Goal: Task Accomplishment & Management: Complete application form

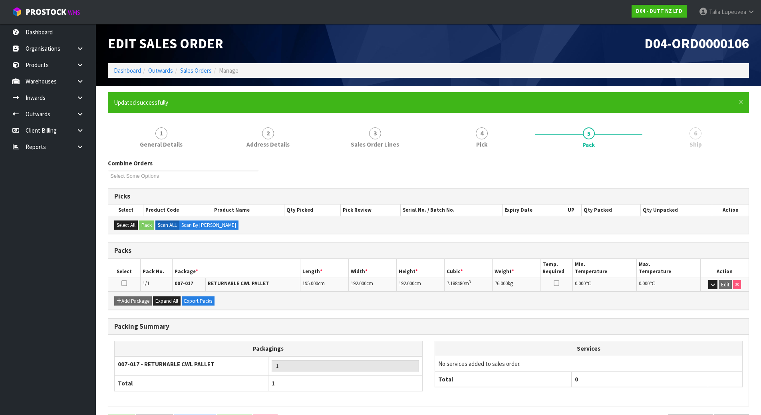
scroll to position [29, 0]
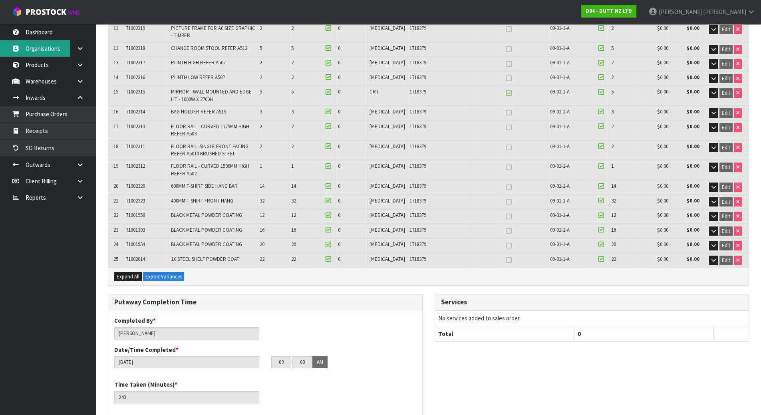
scroll to position [379, 0]
click at [50, 24] on nav "Toggle navigation ProStock WMS D04 - DUTT NZ LTD Michael Drugan Logout" at bounding box center [380, 12] width 761 height 24
click at [57, 27] on link "Dashboard" at bounding box center [48, 32] width 96 height 16
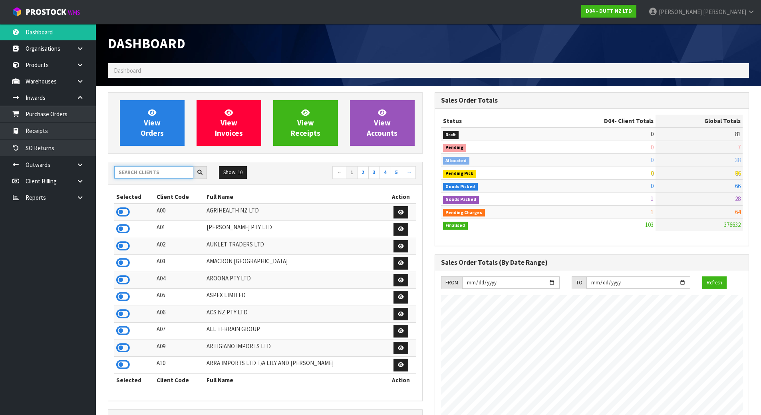
click at [165, 175] on input "text" at bounding box center [153, 172] width 79 height 12
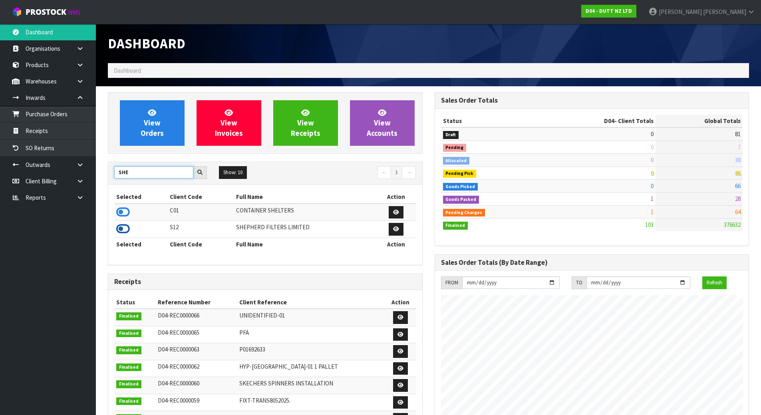
type input "SHE"
click at [129, 227] on icon at bounding box center [123, 229] width 14 height 12
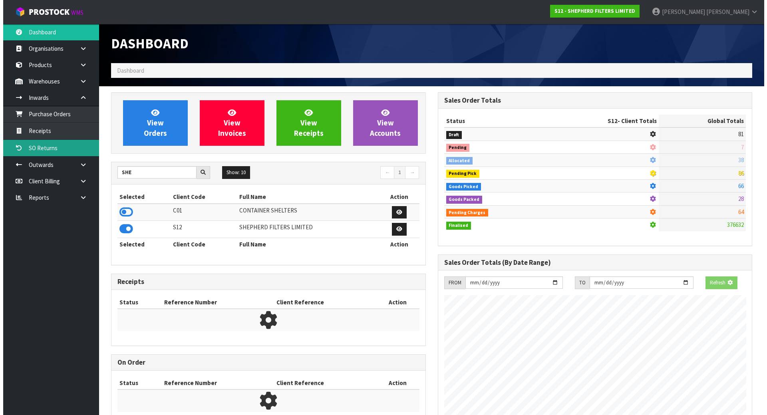
scroll to position [553, 326]
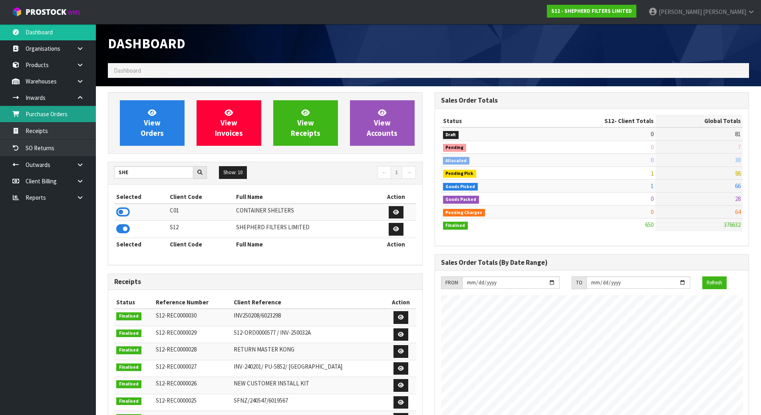
click at [58, 121] on link "Purchase Orders" at bounding box center [48, 114] width 96 height 16
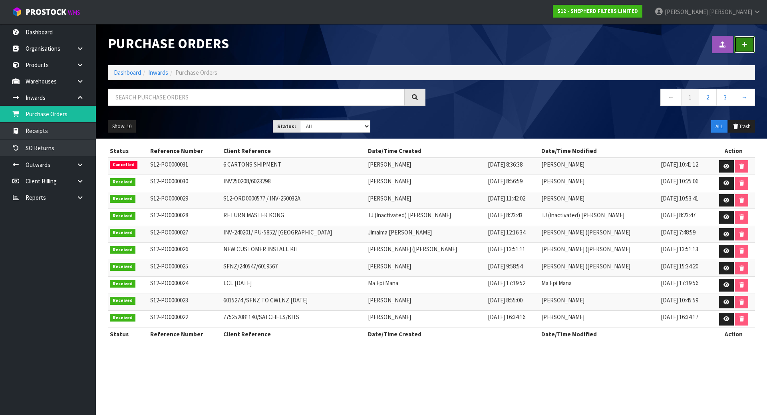
click at [749, 38] on link at bounding box center [744, 44] width 21 height 17
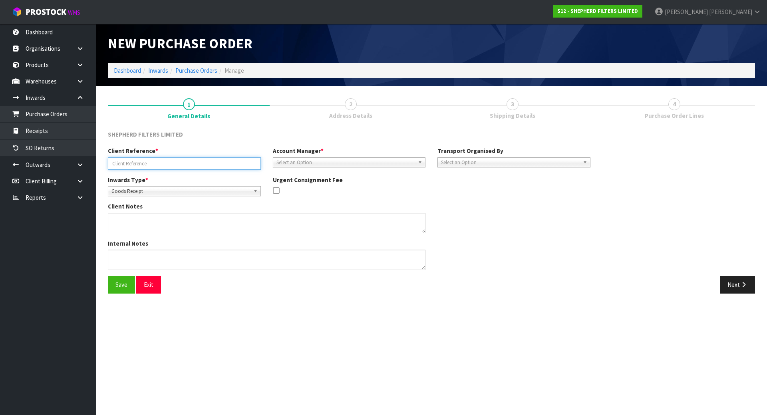
click at [177, 161] on input "text" at bounding box center [184, 163] width 153 height 12
click at [157, 163] on input "text" at bounding box center [184, 163] width 153 height 12
type input "V"
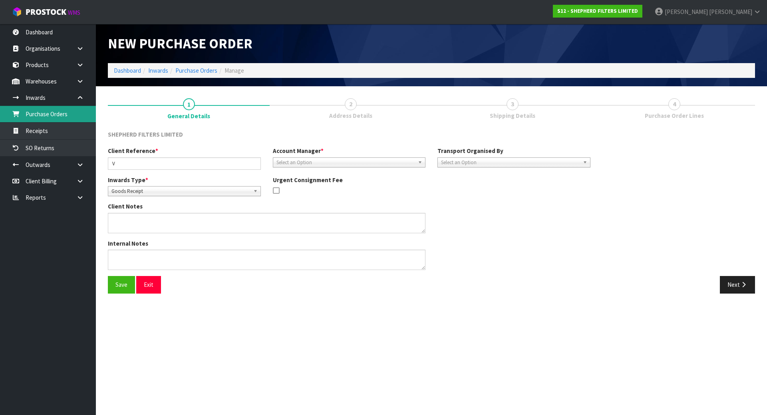
click at [72, 116] on link "Purchase Orders" at bounding box center [48, 114] width 96 height 16
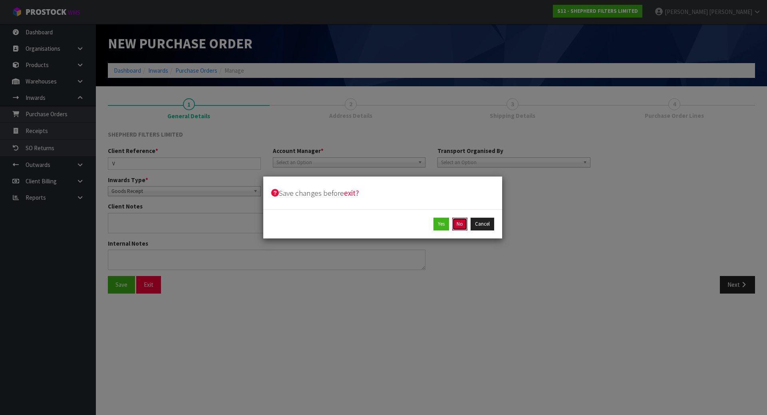
click at [460, 221] on button "No" at bounding box center [459, 224] width 15 height 13
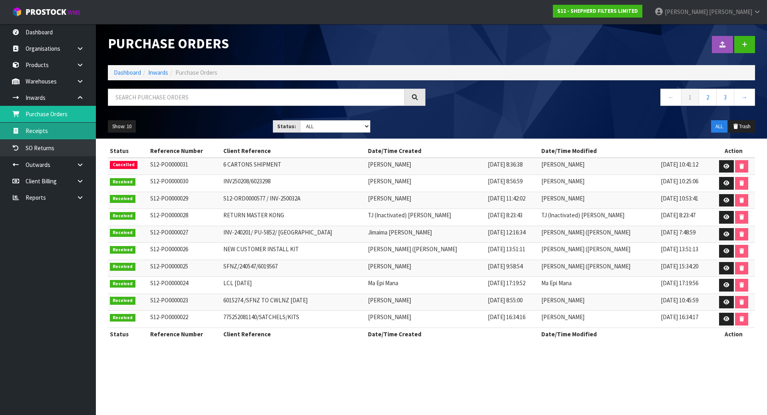
click at [62, 135] on link "Receipts" at bounding box center [48, 131] width 96 height 16
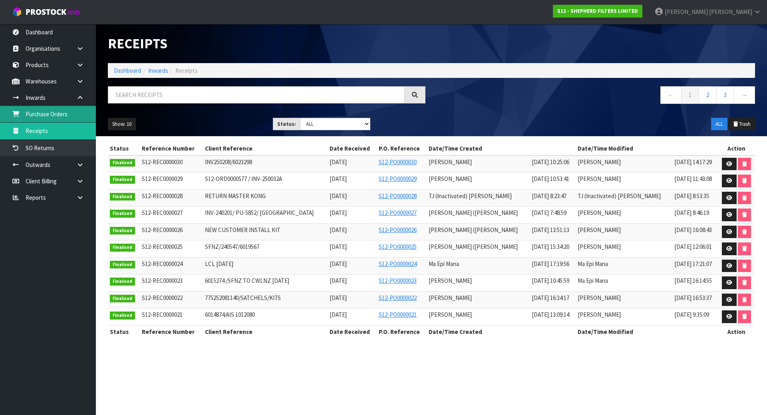
click at [60, 118] on link "Purchase Orders" at bounding box center [48, 114] width 96 height 16
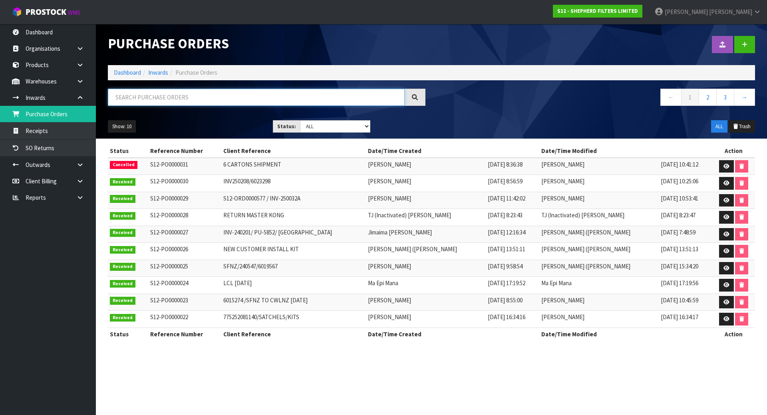
click at [176, 98] on input "text" at bounding box center [256, 97] width 297 height 17
click at [754, 47] on link at bounding box center [744, 44] width 21 height 17
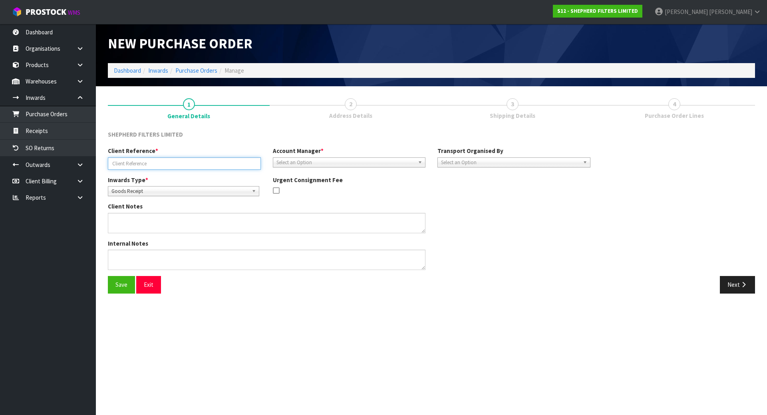
click at [174, 163] on input "text" at bounding box center [184, 163] width 153 height 12
paste input "S12-ORD0000653"
type input "S12-ORD0000653"
click at [338, 155] on div "Account Manager * Zubair Moolla Rod Giles Kirsty Giles Tracey Retter Vineeta Li…" at bounding box center [349, 157] width 165 height 20
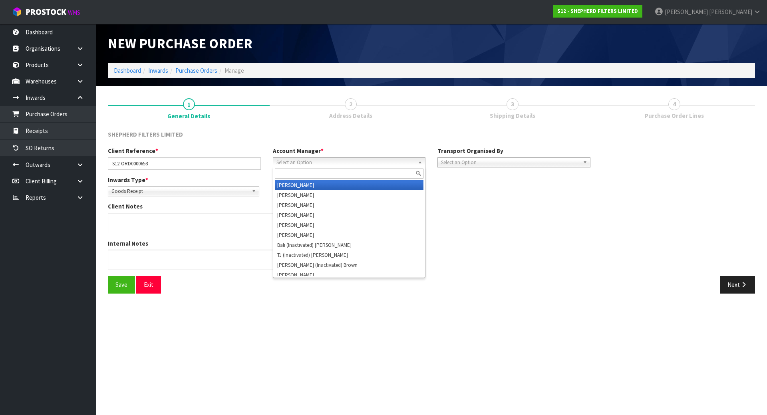
click at [336, 161] on span "Select an Option" at bounding box center [345, 163] width 139 height 10
type input "V"
click at [311, 184] on li "V ineeta Lingam" at bounding box center [349, 185] width 149 height 10
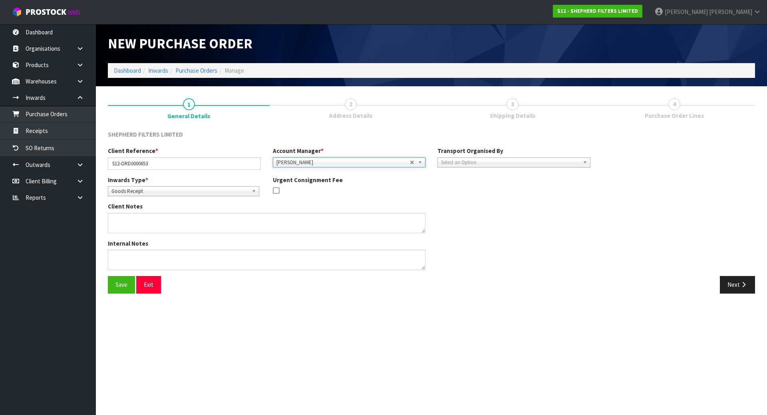
click at [461, 160] on span "Select an Option" at bounding box center [510, 163] width 139 height 10
click at [464, 204] on li "Client" at bounding box center [513, 205] width 149 height 10
click at [349, 109] on span "2" at bounding box center [351, 104] width 12 height 12
click at [671, 187] on span "Select an Option" at bounding box center [663, 185] width 103 height 10
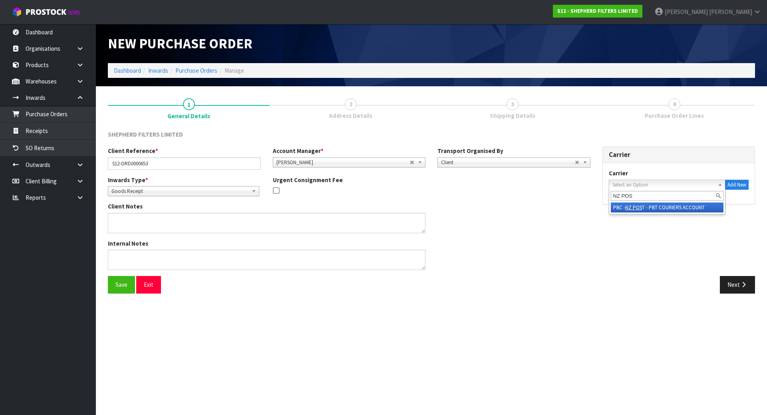
type input "NZ POS"
click at [674, 210] on li "PBC - NZ POS T - PBT COURIERS ACCOUNT" at bounding box center [666, 207] width 113 height 10
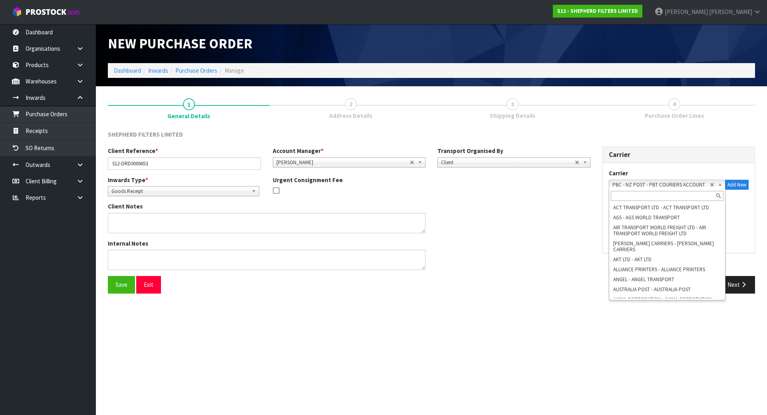
scroll to position [1020, 0]
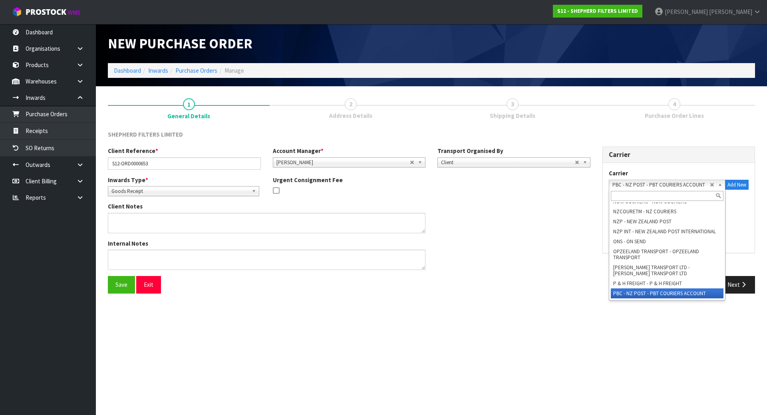
click at [718, 181] on b at bounding box center [721, 184] width 7 height 9
click at [666, 196] on input "text" at bounding box center [666, 196] width 113 height 10
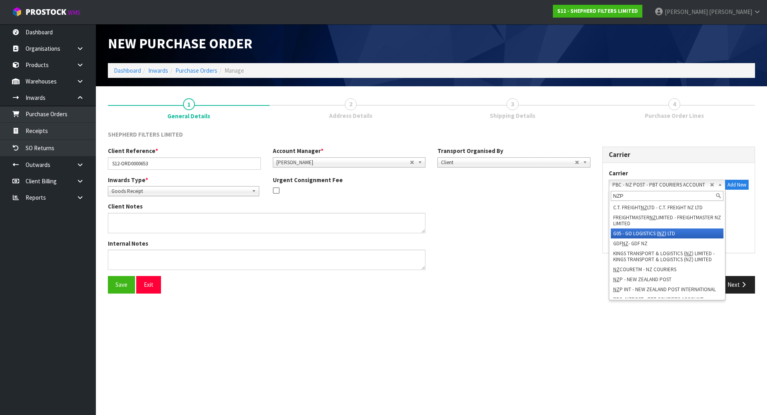
scroll to position [0, 0]
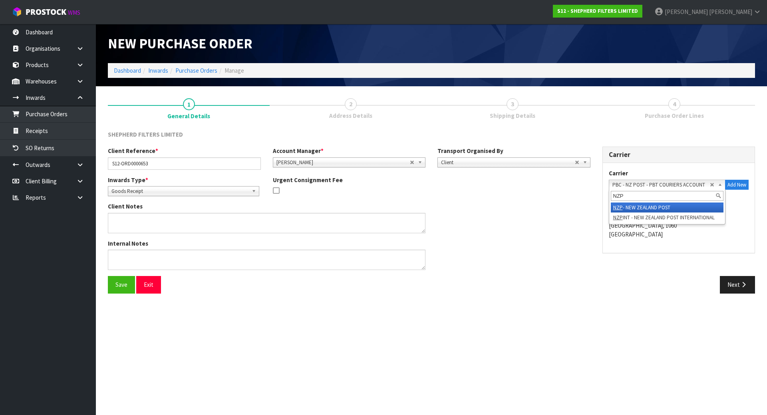
type input "NZP"
click at [669, 210] on li "NZP - NEW ZEALAND POST" at bounding box center [666, 207] width 113 height 10
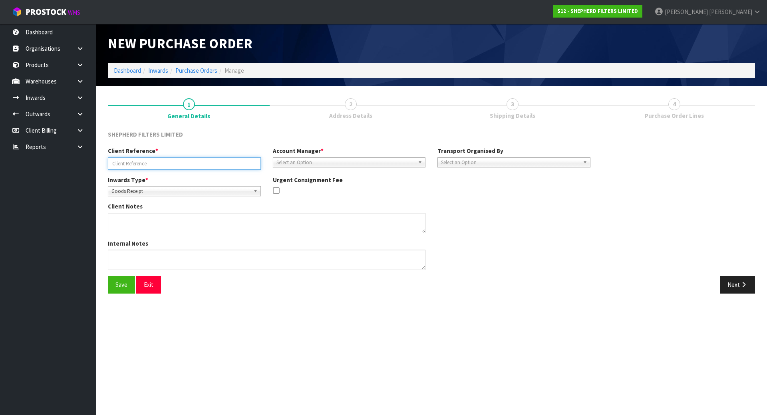
click at [173, 162] on input "text" at bounding box center [184, 163] width 153 height 12
click at [48, 24] on nav "Toggle navigation ProStock WMS S12 - SHEPHERD FILTERS LIMITED Michael Drugan Lo…" at bounding box center [383, 12] width 767 height 24
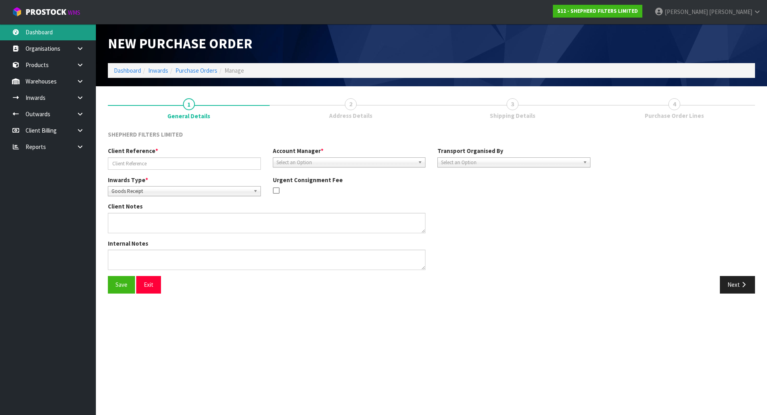
click at [48, 31] on link "Dashboard" at bounding box center [48, 32] width 96 height 16
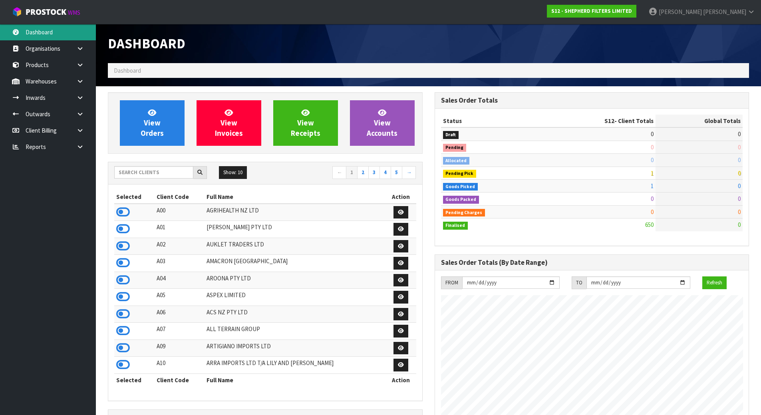
scroll to position [553, 326]
click at [156, 173] on input "text" at bounding box center [153, 172] width 79 height 12
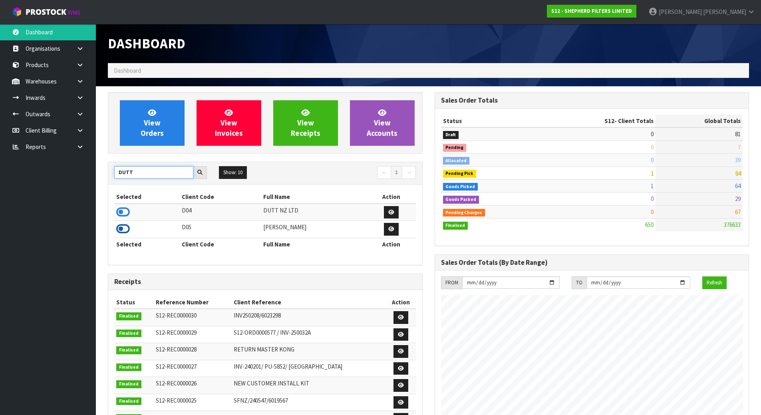
type input "DUTT"
drag, startPoint x: 127, startPoint y: 227, endPoint x: 139, endPoint y: 252, distance: 28.6
click at [126, 228] on icon at bounding box center [123, 229] width 14 height 12
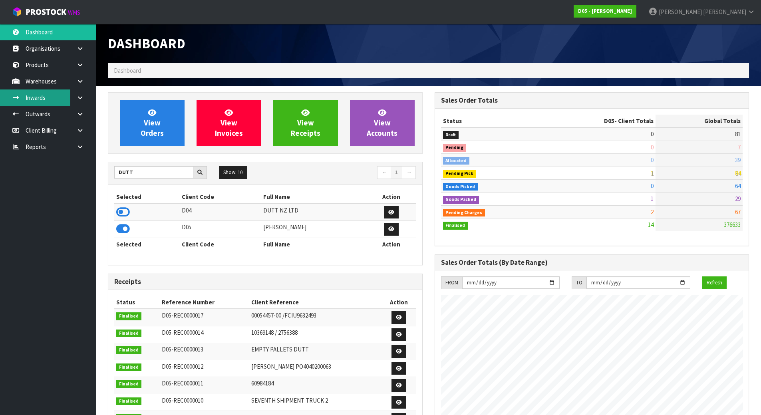
scroll to position [639, 326]
click at [75, 108] on link at bounding box center [83, 114] width 26 height 16
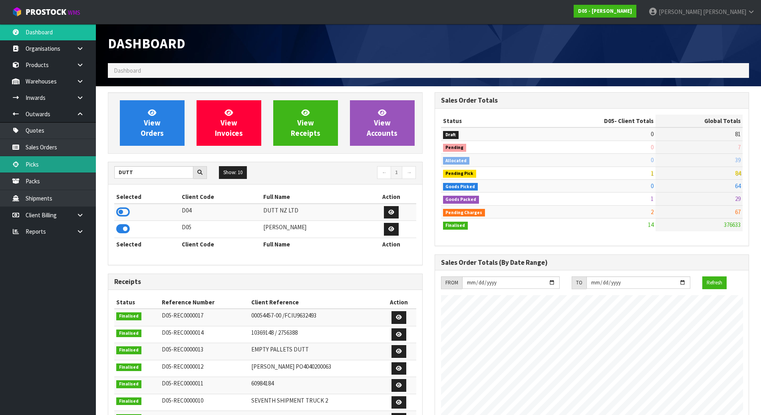
click at [45, 162] on link "Picks" at bounding box center [48, 164] width 96 height 16
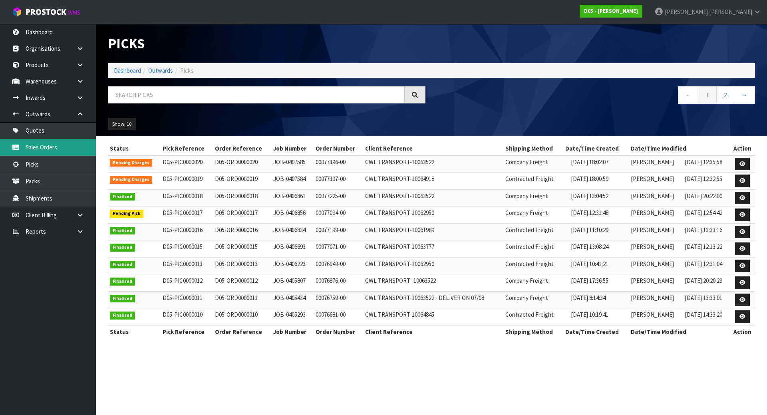
click at [51, 148] on link "Sales Orders" at bounding box center [48, 147] width 96 height 16
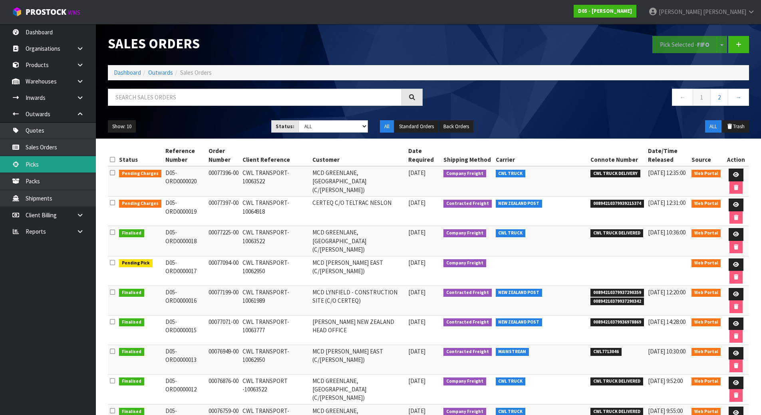
click at [70, 161] on link "Picks" at bounding box center [48, 164] width 96 height 16
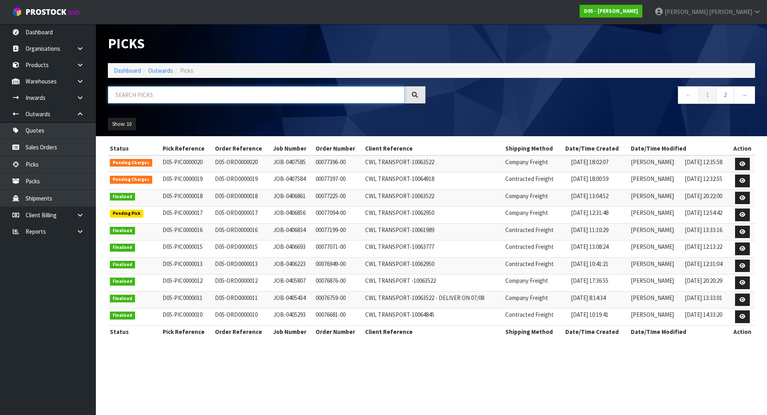
click at [198, 93] on input "text" at bounding box center [256, 94] width 297 height 17
click at [443, 165] on td "CWL TRANSPORT-10063522" at bounding box center [433, 163] width 140 height 17
click at [30, 166] on link "Picks" at bounding box center [48, 164] width 96 height 16
click at [271, 93] on input "text" at bounding box center [256, 94] width 297 height 17
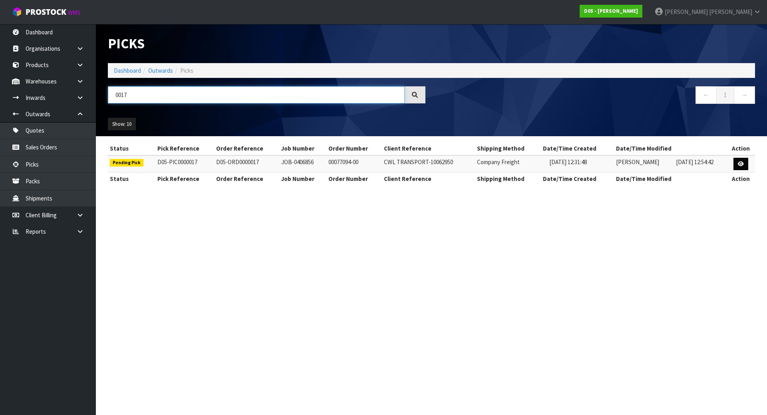
type input "0017"
click at [743, 164] on icon at bounding box center [740, 163] width 6 height 5
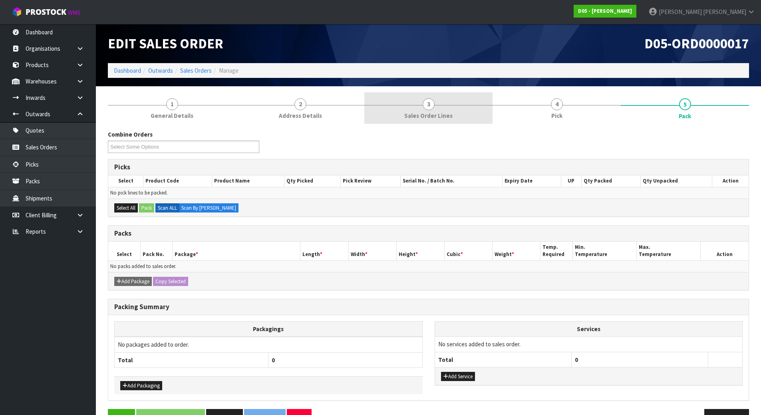
click at [445, 117] on span "Sales Order Lines" at bounding box center [428, 115] width 48 height 8
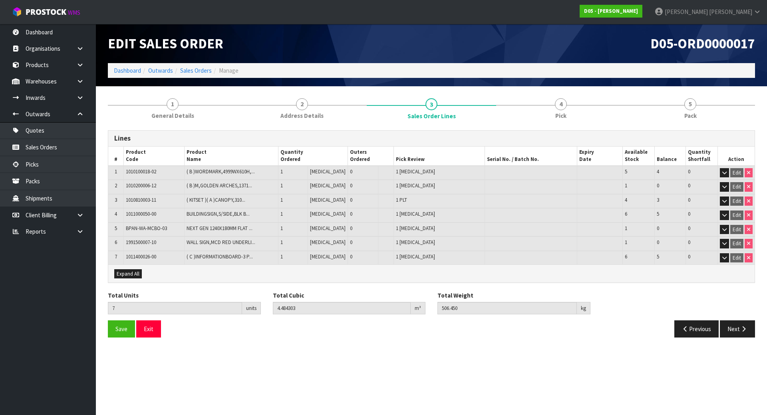
click at [168, 259] on td "1011400026-00" at bounding box center [153, 258] width 61 height 14
click at [170, 230] on td "BPAN-WA-MCBO-03" at bounding box center [153, 229] width 61 height 14
drag, startPoint x: 126, startPoint y: 229, endPoint x: 217, endPoint y: 227, distance: 91.4
click at [217, 227] on tr "5 BPAN-WA-MCBO-03 NEXT GEN 1240X180MM FLAT ... NEXT GEN 1240X180MM FLAT PANEL +…" at bounding box center [431, 229] width 646 height 14
click at [217, 227] on span "NEXT GEN 1240X180MM FLAT ..." at bounding box center [219, 228] width 66 height 7
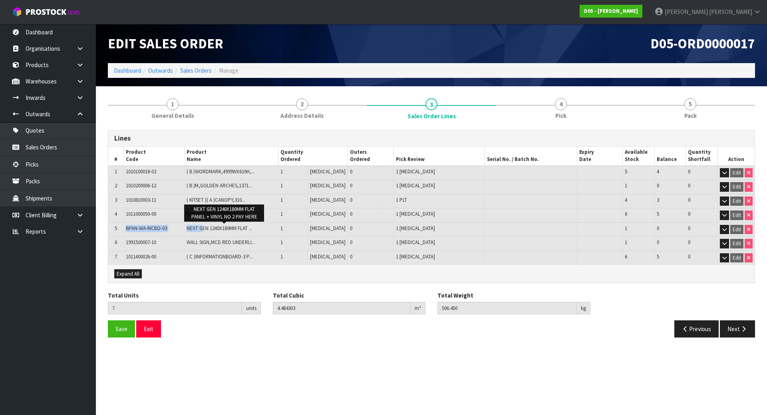
drag, startPoint x: 127, startPoint y: 229, endPoint x: 206, endPoint y: 230, distance: 79.1
click at [206, 230] on tr "5 BPAN-WA-MCBO-03 NEXT GEN 1240X180MM FLAT ... NEXT GEN 1240X180MM FLAT PANEL +…" at bounding box center [431, 229] width 646 height 14
click at [207, 228] on span "NEXT GEN 1240X180MM FLAT ..." at bounding box center [219, 228] width 66 height 7
drag, startPoint x: 177, startPoint y: 230, endPoint x: 180, endPoint y: 224, distance: 6.2
click at [177, 228] on td "BPAN-WA-MCBO-03" at bounding box center [153, 229] width 61 height 14
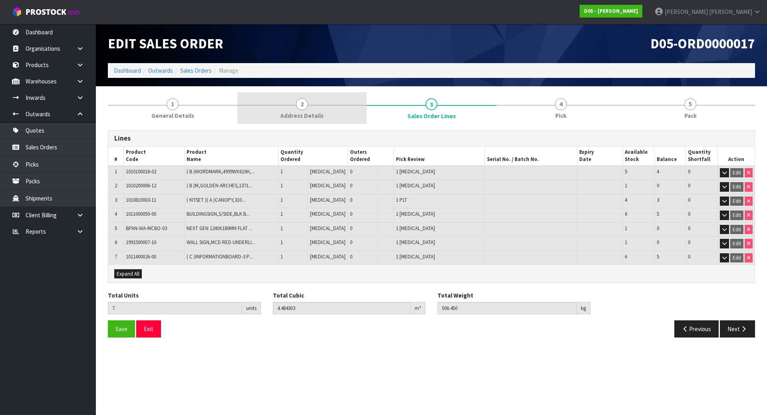
click at [343, 105] on link "2 Address Details" at bounding box center [301, 108] width 129 height 32
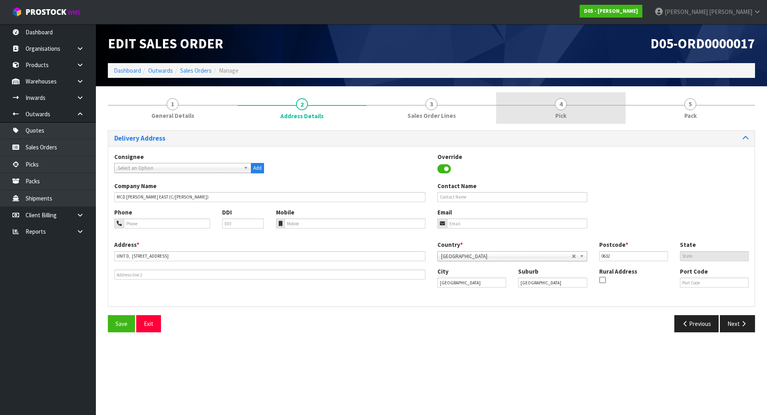
click at [598, 105] on div at bounding box center [560, 105] width 129 height 0
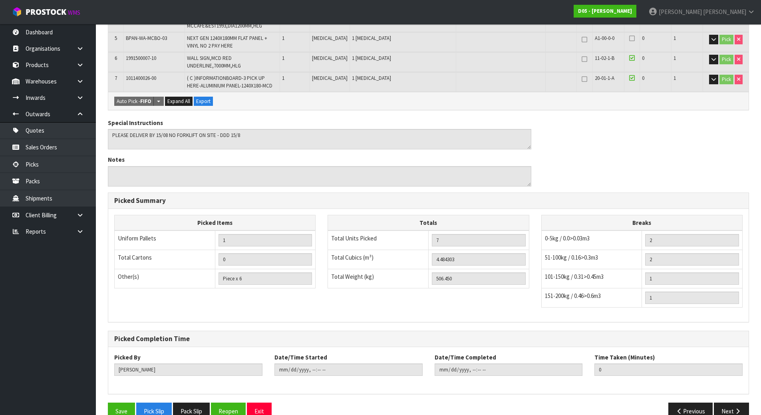
scroll to position [273, 0]
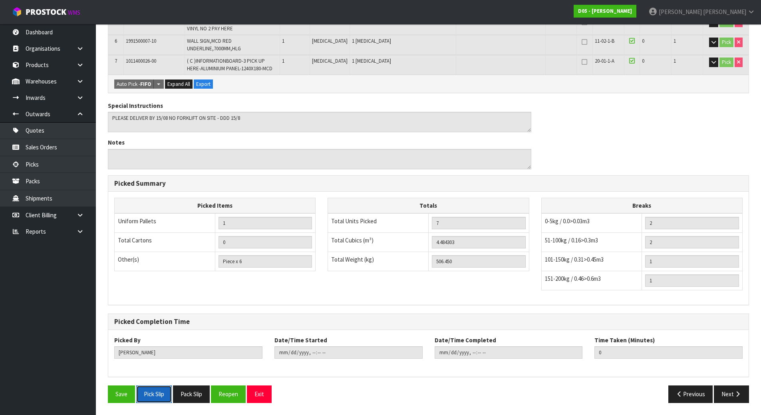
click at [160, 392] on button "Pick Slip" at bounding box center [154, 393] width 36 height 17
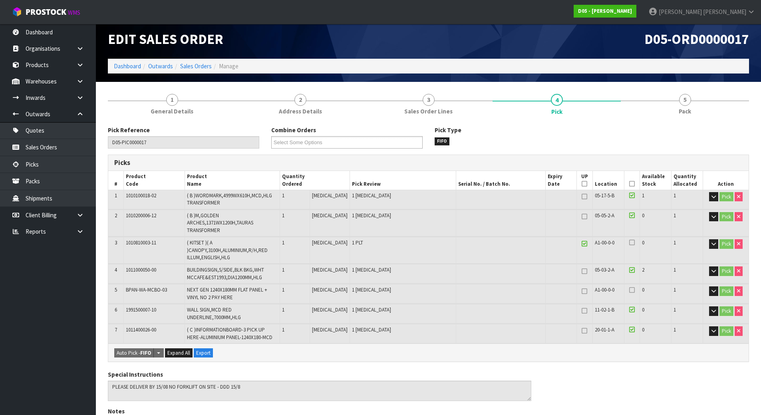
scroll to position [0, 0]
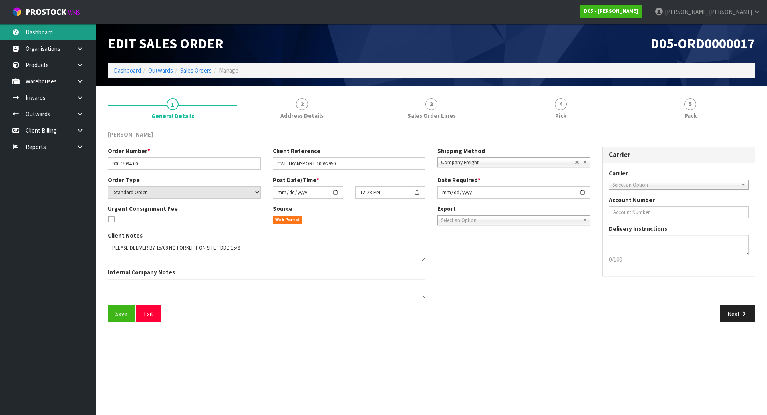
click at [55, 36] on link "Dashboard" at bounding box center [48, 32] width 96 height 16
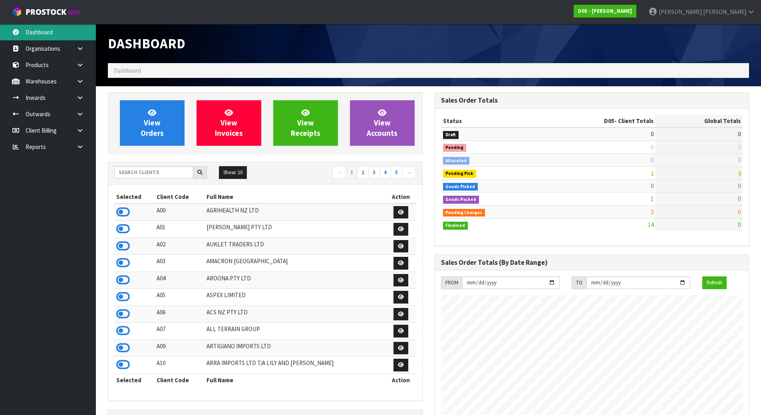
scroll to position [699, 326]
click at [156, 172] on input "text" at bounding box center [153, 172] width 79 height 12
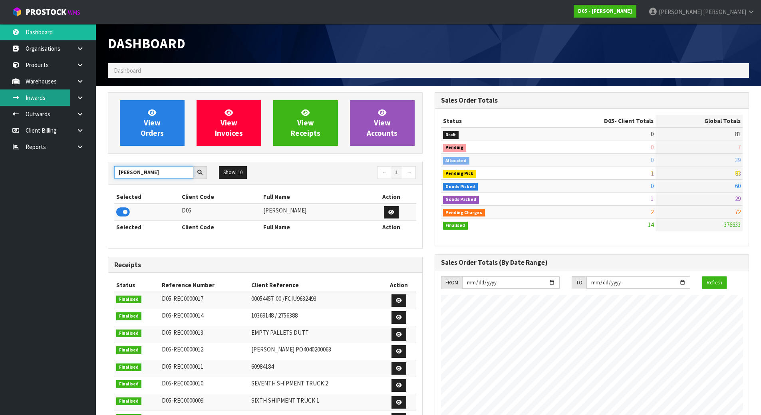
type input "COATES"
click at [67, 95] on link "Inwards" at bounding box center [48, 97] width 96 height 16
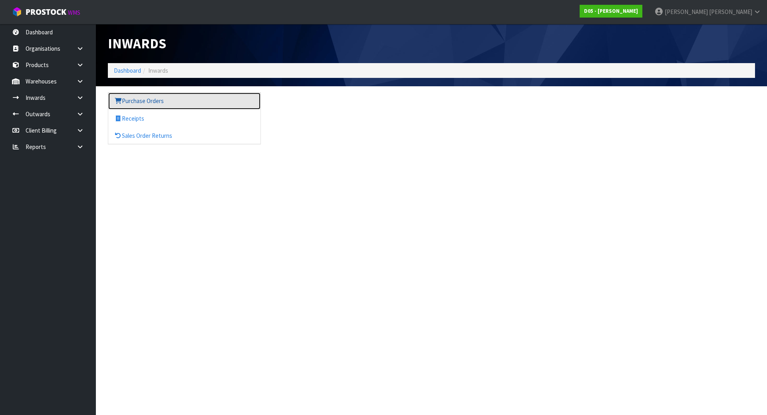
click at [131, 101] on link "Purchase Orders" at bounding box center [184, 101] width 152 height 16
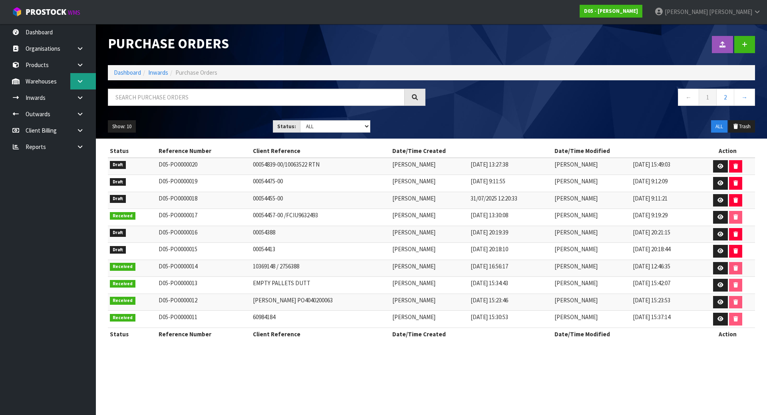
click at [76, 78] on link at bounding box center [83, 81] width 26 height 16
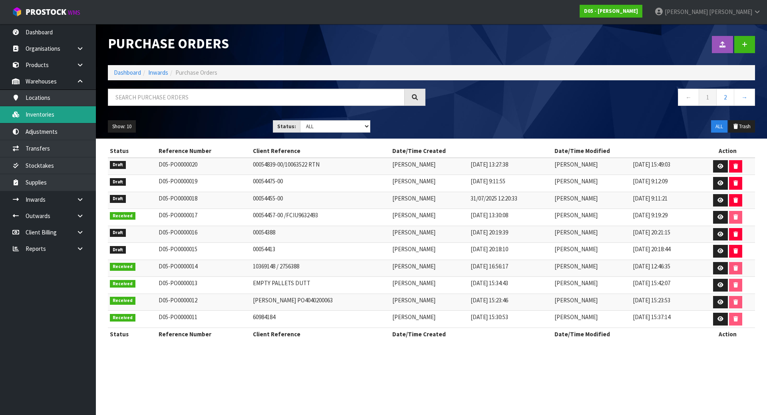
click at [56, 114] on link "Inventories" at bounding box center [48, 114] width 96 height 16
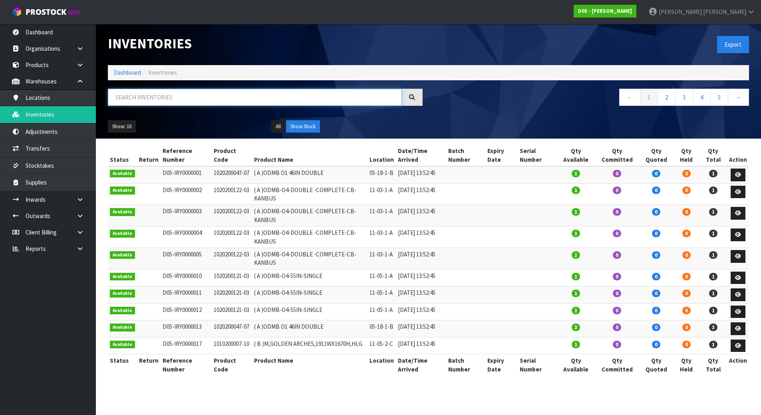
click at [212, 101] on input "text" at bounding box center [255, 97] width 294 height 17
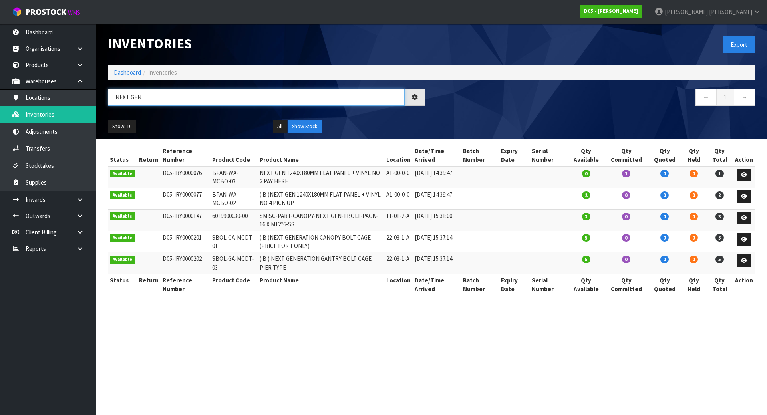
drag, startPoint x: 208, startPoint y: 98, endPoint x: -83, endPoint y: 104, distance: 291.9
click at [0, 104] on html "Toggle navigation ProStock WMS D05 - DUTT - COATES Michael Drugan Logout Dashbo…" at bounding box center [383, 207] width 767 height 415
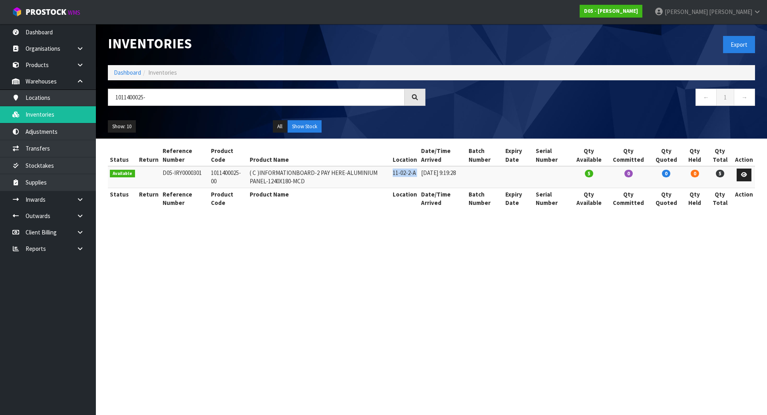
drag, startPoint x: 398, startPoint y: 172, endPoint x: 424, endPoint y: 169, distance: 26.6
click at [424, 169] on tr "Available D05-IRY0000301 1011400025-00 ( C )INFORMATIONBOARD-2 PAY HERE-ALUMINI…" at bounding box center [431, 177] width 647 height 22
click at [196, 99] on input "1011400025-" at bounding box center [256, 97] width 297 height 17
type input "1"
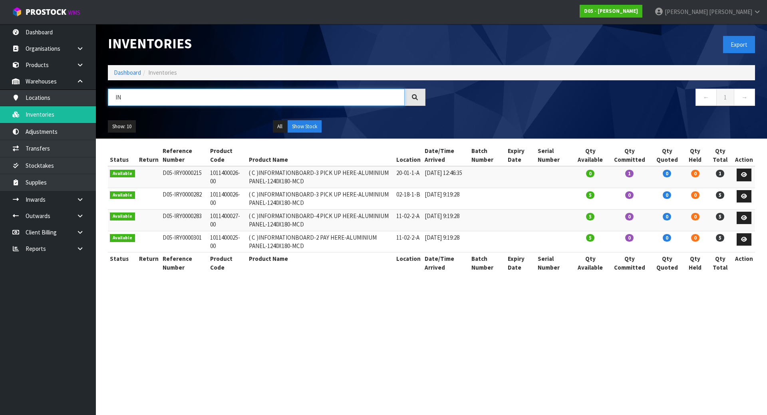
type input "I"
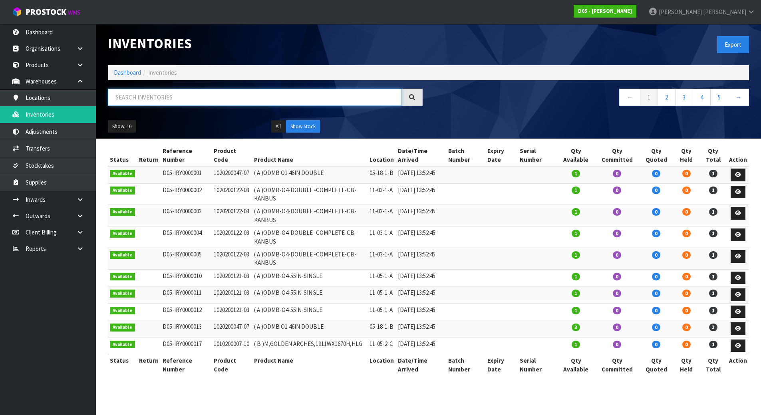
type input "N"
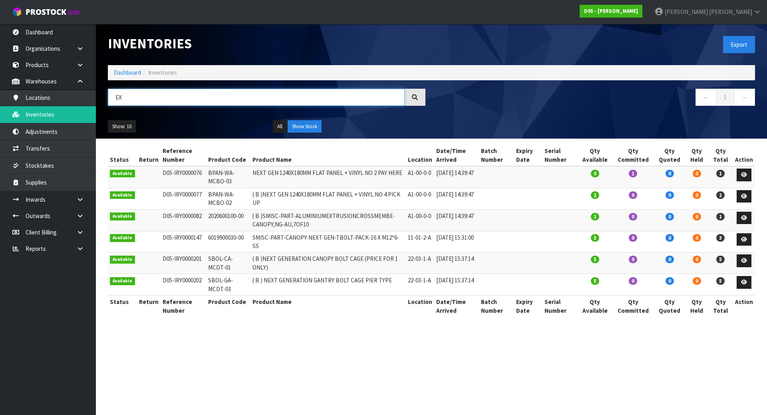
type input "E"
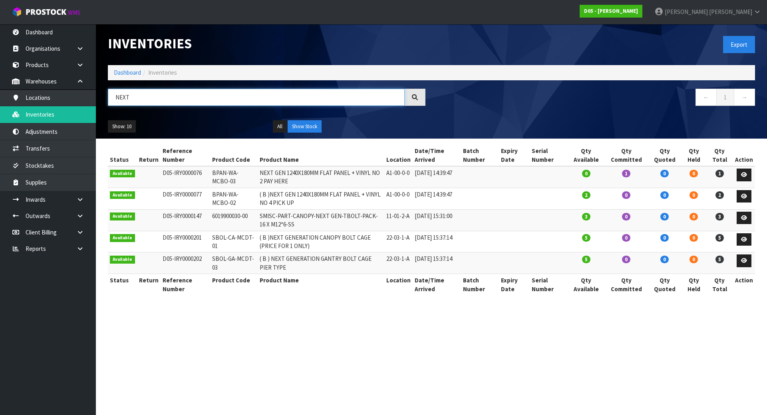
type input "NEXT"
click at [290, 178] on td "NEXT GEN 1240X180MM FLAT PANEL + VINYL NO 2 PAY HERE" at bounding box center [321, 177] width 126 height 22
click at [259, 170] on td "NEXT GEN 1240X180MM FLAT PANEL + VINYL NO 2 PAY HERE" at bounding box center [321, 177] width 126 height 22
drag, startPoint x: 258, startPoint y: 173, endPoint x: 315, endPoint y: 171, distance: 57.5
click at [315, 171] on td "NEXT GEN 1240X180MM FLAT PANEL + VINYL NO 2 PAY HERE" at bounding box center [321, 177] width 126 height 22
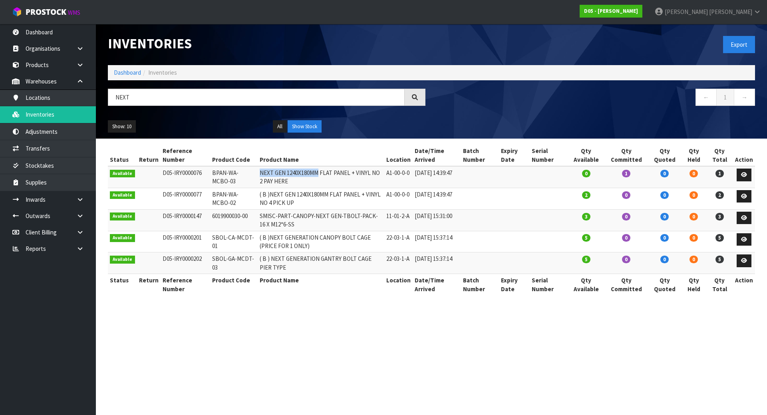
click at [303, 175] on td "NEXT GEN 1240X180MM FLAT PANEL + VINYL NO 2 PAY HERE" at bounding box center [321, 177] width 126 height 22
drag, startPoint x: 311, startPoint y: 169, endPoint x: 340, endPoint y: 170, distance: 29.2
click at [339, 170] on td "NEXT GEN 1240X180MM FLAT PANEL + VINYL NO 2 PAY HERE" at bounding box center [321, 177] width 126 height 22
click at [352, 176] on td "NEXT GEN 1240X180MM FLAT PANEL + VINYL NO 2 PAY HERE" at bounding box center [321, 177] width 126 height 22
click at [373, 319] on section "Inventories Export Dashboard Inventories NEXT ← 1 → Show: 10 5 10 25 50 All Sho…" at bounding box center [383, 207] width 767 height 415
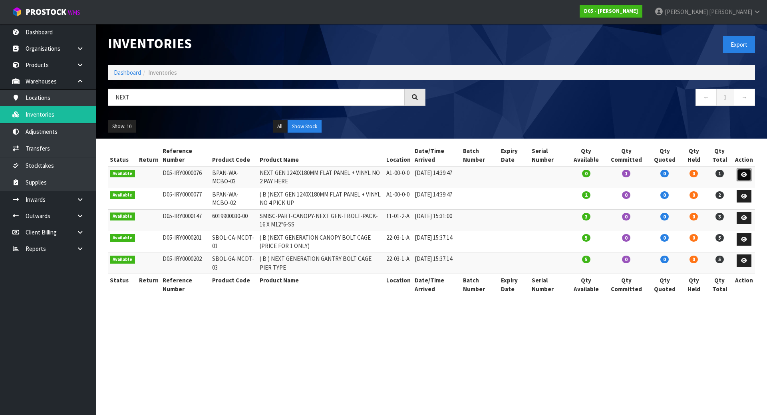
click at [744, 174] on icon at bounding box center [744, 174] width 6 height 5
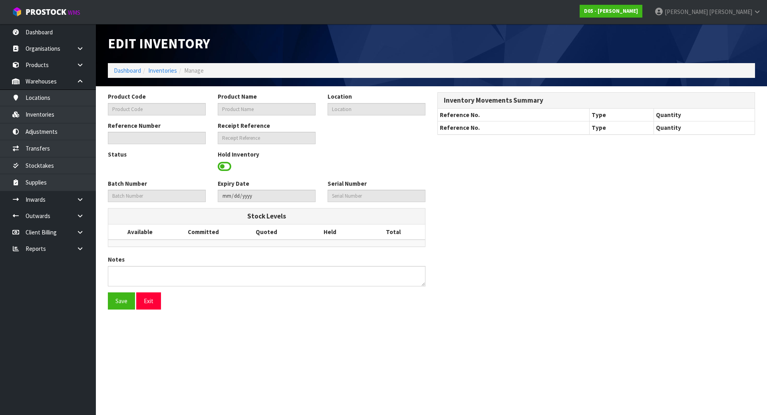
type input "BPAN-WA-MCBO-03"
type input "NEXT GEN 1240X180MM FLAT PANEL + VINYL NO 2 PAY HERE"
type input "A1-00-0-0"
type input "D05-IRY0000076"
type input "D05-REC0000006"
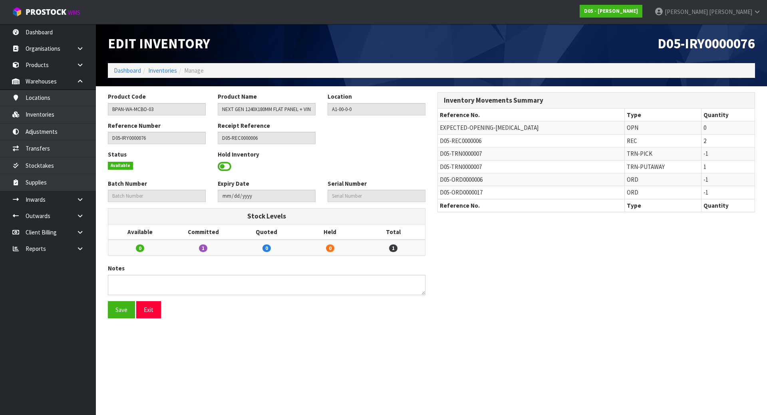
click at [409, 146] on div "Reference Number D05-IRY0000076 Receipt Reference D05-REC0000006" at bounding box center [266, 135] width 329 height 29
click at [538, 154] on td "D05-TRN0000007" at bounding box center [531, 153] width 186 height 13
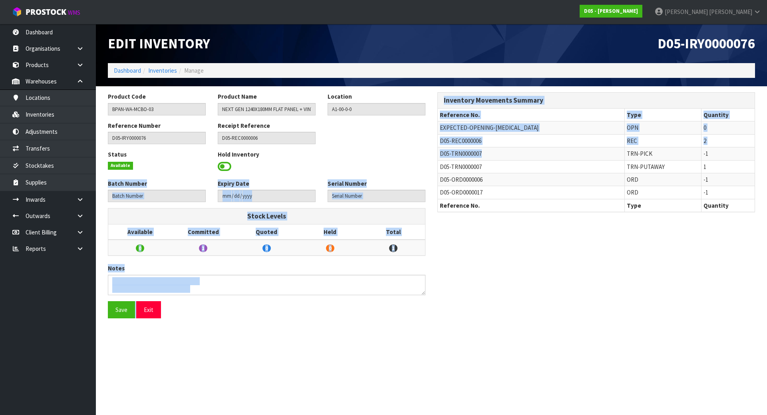
drag, startPoint x: 509, startPoint y: 155, endPoint x: 464, endPoint y: 157, distance: 45.6
click at [420, 155] on div "Product Code BPAN-WA-MCBO-03 Product Name NEXT GEN 1240X180MM FLAT PANEL + VINY…" at bounding box center [431, 208] width 659 height 232
drag, startPoint x: 467, startPoint y: 158, endPoint x: 476, endPoint y: 160, distance: 9.1
click at [467, 158] on td "D05-TRN0000007" at bounding box center [531, 153] width 186 height 13
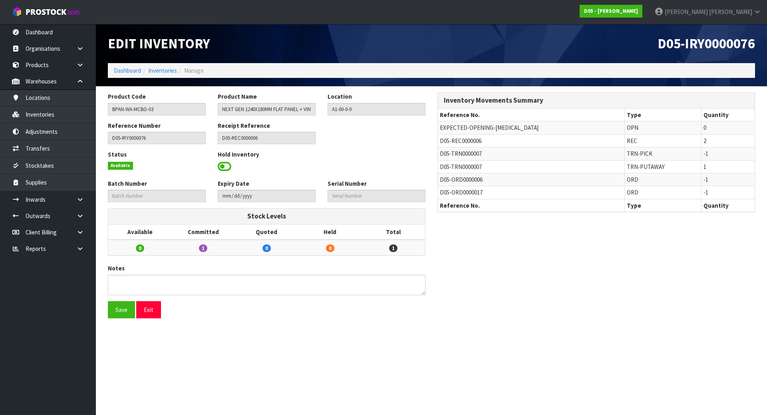
click at [487, 165] on td "D05-TRN0000007" at bounding box center [531, 166] width 186 height 13
drag, startPoint x: 442, startPoint y: 165, endPoint x: 485, endPoint y: 165, distance: 42.7
click at [485, 165] on td "D05-TRN0000007" at bounding box center [531, 166] width 186 height 13
drag, startPoint x: 485, startPoint y: 166, endPoint x: 441, endPoint y: 168, distance: 43.6
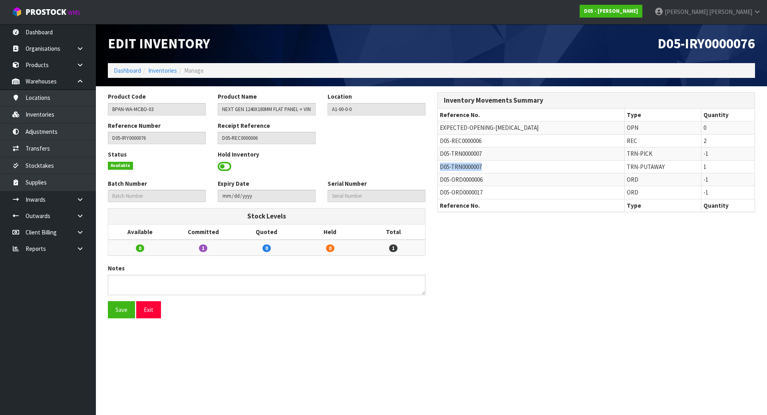
click at [441, 168] on td "D05-TRN0000007" at bounding box center [531, 166] width 186 height 13
copy span "D05-TRN0000007"
click at [38, 144] on link "Transfers" at bounding box center [48, 148] width 96 height 16
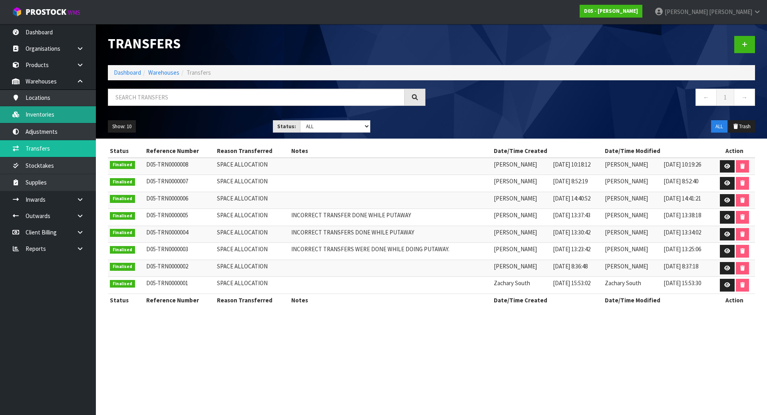
click at [52, 111] on link "Inventories" at bounding box center [48, 114] width 96 height 16
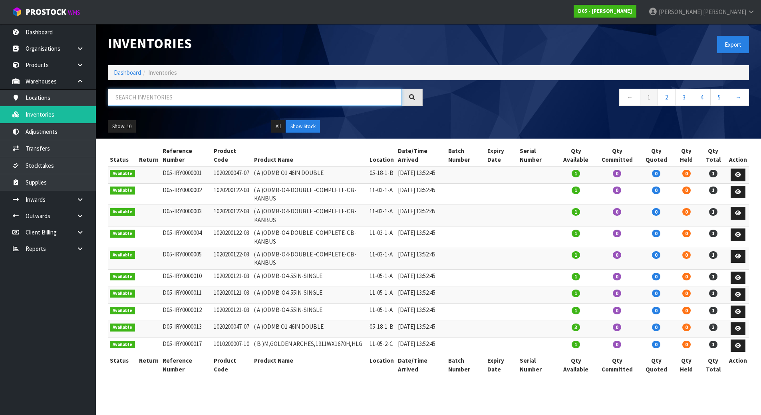
click at [166, 98] on input "text" at bounding box center [255, 97] width 294 height 17
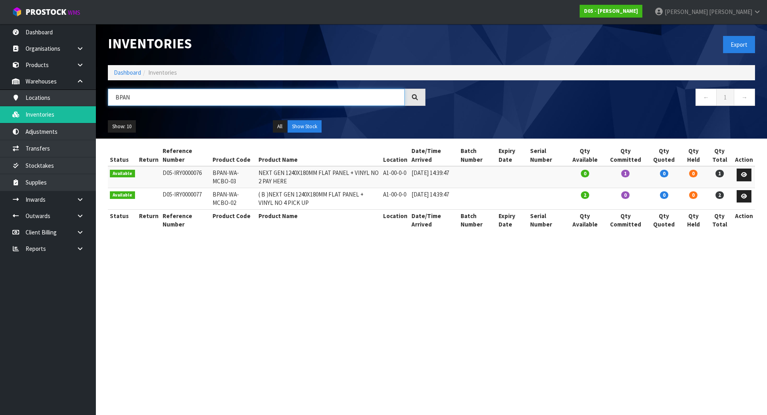
click at [172, 90] on input "BPAN" at bounding box center [256, 97] width 297 height 17
type input "BPAN"
click at [51, 146] on link "Transfers" at bounding box center [48, 148] width 96 height 16
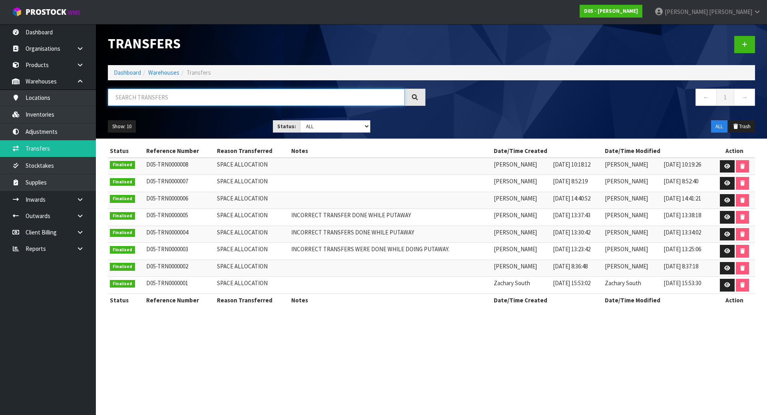
click at [178, 91] on input "text" at bounding box center [256, 97] width 297 height 17
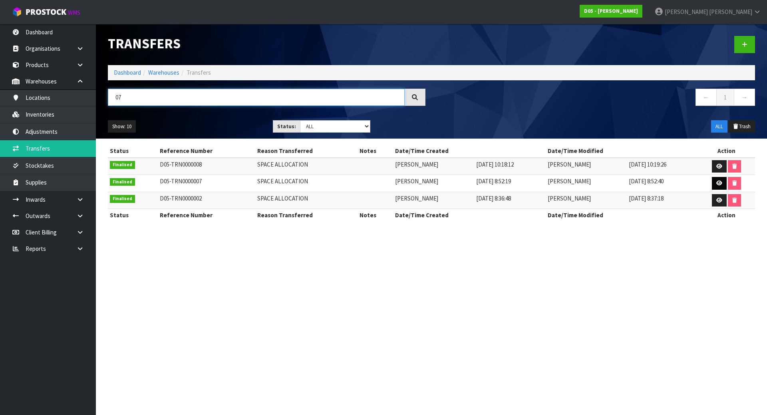
type input "07"
click at [722, 180] on icon at bounding box center [719, 182] width 6 height 5
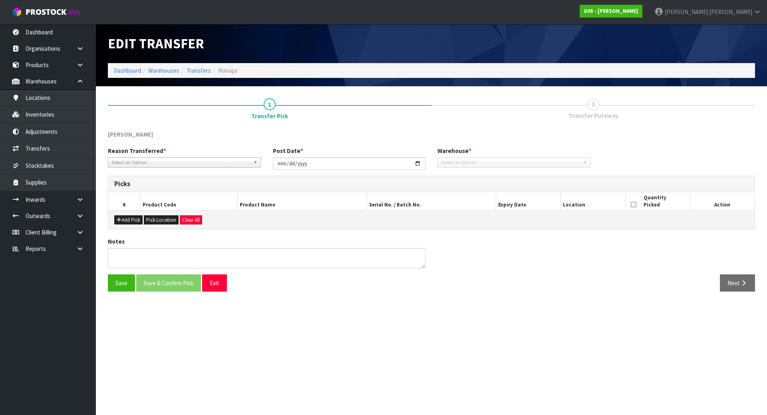
type input "2025-08-01"
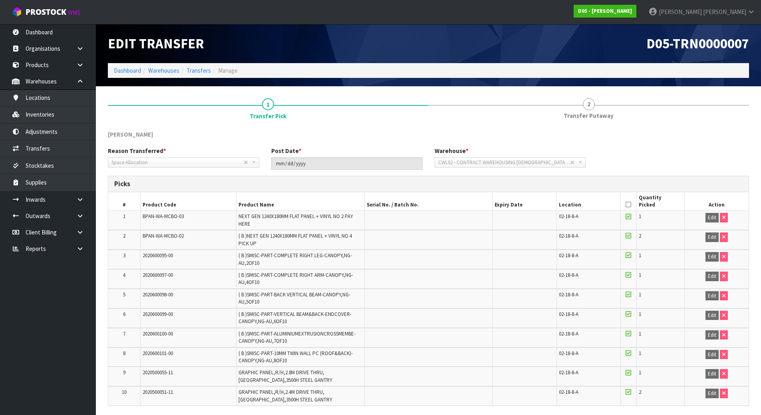
click at [389, 223] on td at bounding box center [428, 220] width 128 height 19
click at [189, 226] on td "BPAN-WA-MCBO-03" at bounding box center [188, 220] width 96 height 19
click at [191, 221] on td "BPAN-WA-MCBO-03" at bounding box center [188, 220] width 96 height 19
click at [341, 226] on td "NEXT GEN 1240X180MM FLAT PANEL + VINYL NO 2 PAY HERE" at bounding box center [300, 220] width 128 height 19
click at [197, 69] on link "Transfers" at bounding box center [198, 71] width 24 height 8
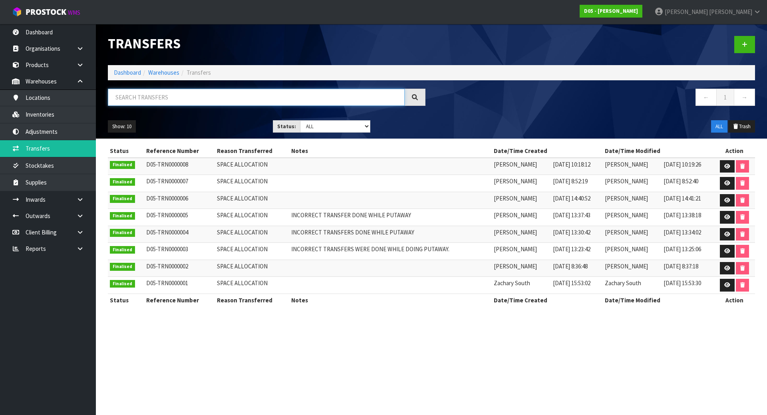
click at [283, 102] on input "text" at bounding box center [256, 97] width 297 height 17
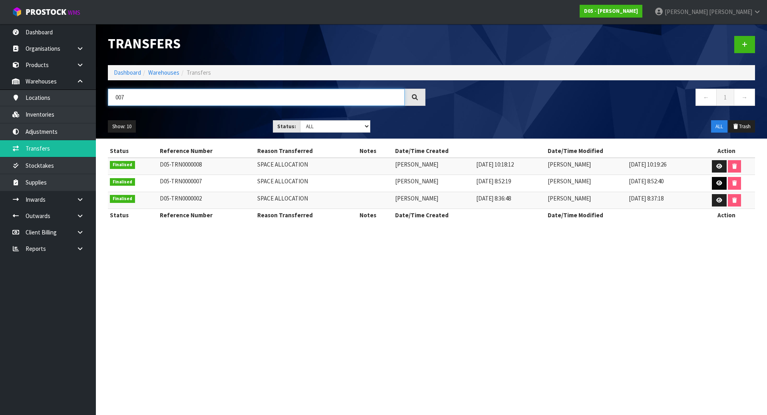
type input "007"
click at [718, 184] on icon at bounding box center [719, 182] width 6 height 5
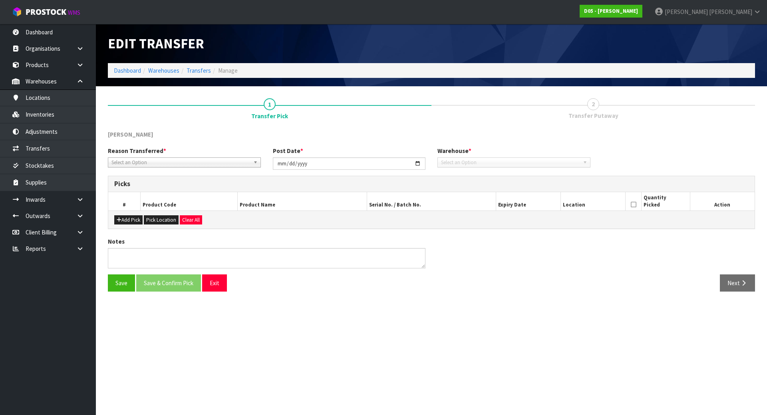
type input "2025-08-01"
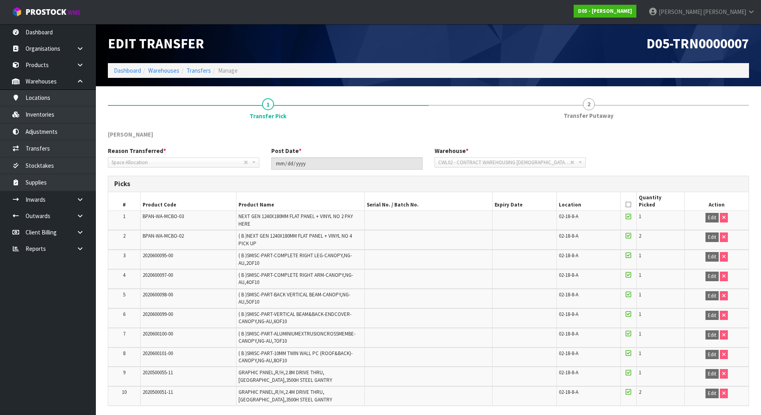
click at [392, 130] on div "DUTT - COATES" at bounding box center [428, 138] width 653 height 16
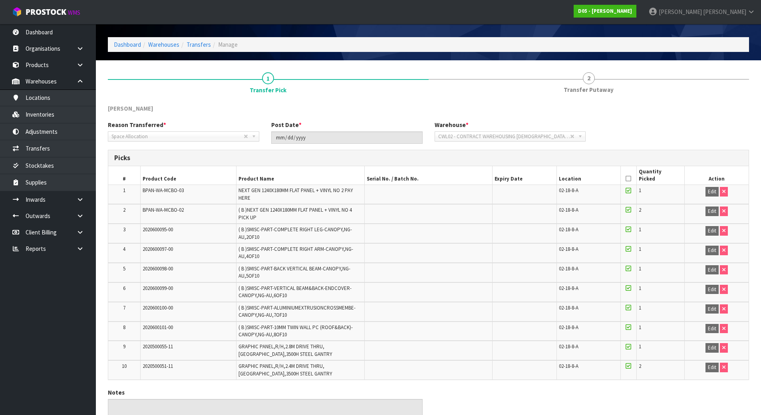
scroll to position [40, 0]
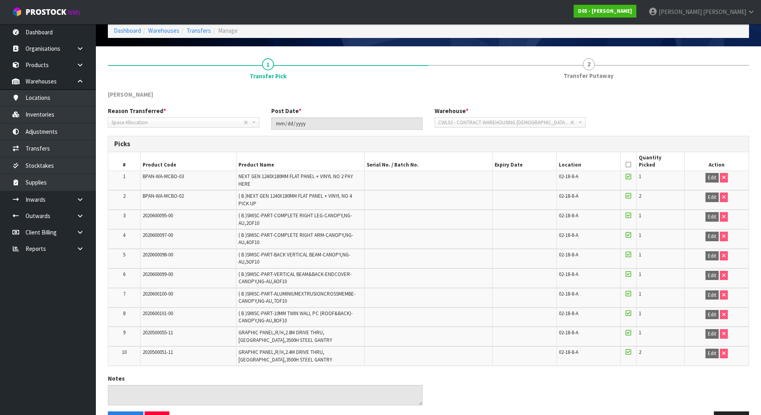
click at [308, 182] on td "NEXT GEN 1240X180MM FLAT PANEL + VINYL NO 2 PAY HERE" at bounding box center [300, 180] width 128 height 19
drag, startPoint x: 246, startPoint y: 256, endPoint x: 314, endPoint y: 255, distance: 67.9
click at [314, 255] on span "( B )SMISC-PART-BACK VERTICAL BEAM-CANOPY,NG-AU,5OF10" at bounding box center [294, 258] width 112 height 14
click at [307, 284] on td "( B )SMISC-PART-VERTICAL BEAM&BACK-ENDCOVER-CANOPY,NG-AU,6OF10" at bounding box center [300, 278] width 128 height 20
drag, startPoint x: 269, startPoint y: 296, endPoint x: 330, endPoint y: 296, distance: 60.7
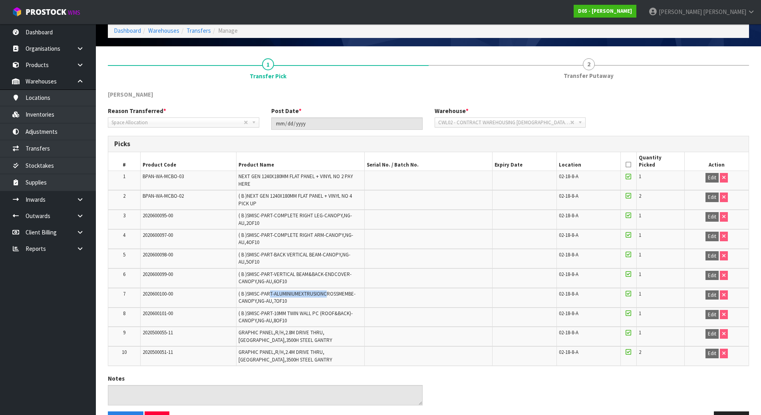
click at [330, 296] on span "( B )SMISC-PART-ALUMINIUMEXTRUSIONCROSSMEMBE-CANOPY,NG-AU,7OF10" at bounding box center [296, 297] width 117 height 14
click at [311, 322] on td "( B )SMISC-PART-10MM TWIN WALL PC (ROOF&BACK)-CANOPY,NG-AU,8OF10" at bounding box center [300, 317] width 128 height 20
click at [255, 190] on td "( B )NEXT GEN 1240X180MM FLAT PANEL + VINYL NO 4 PICK UP" at bounding box center [300, 200] width 128 height 20
drag, startPoint x: 265, startPoint y: 334, endPoint x: 392, endPoint y: 328, distance: 127.9
click at [391, 328] on tr "9 2020500055-11 GRAPHIC PANEL,R/H,2.8M DRIVE THRU,NZ,3500H STEEL GANTRY 02-18-8…" at bounding box center [428, 337] width 640 height 20
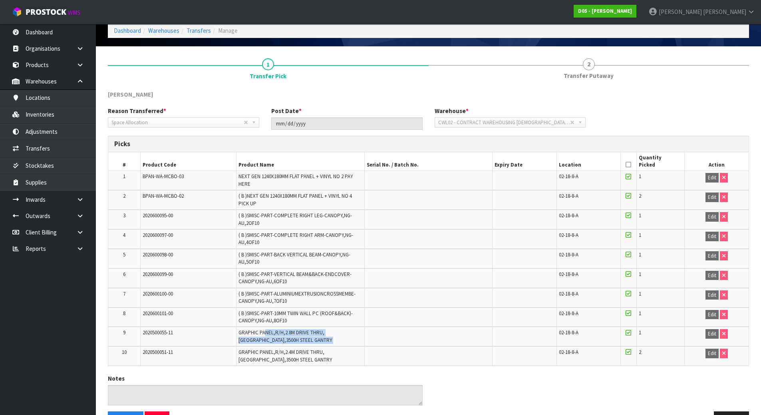
click at [392, 333] on td at bounding box center [428, 337] width 128 height 20
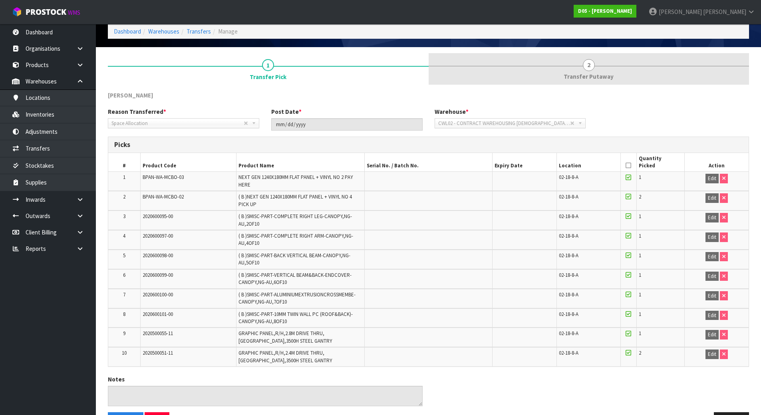
scroll to position [0, 0]
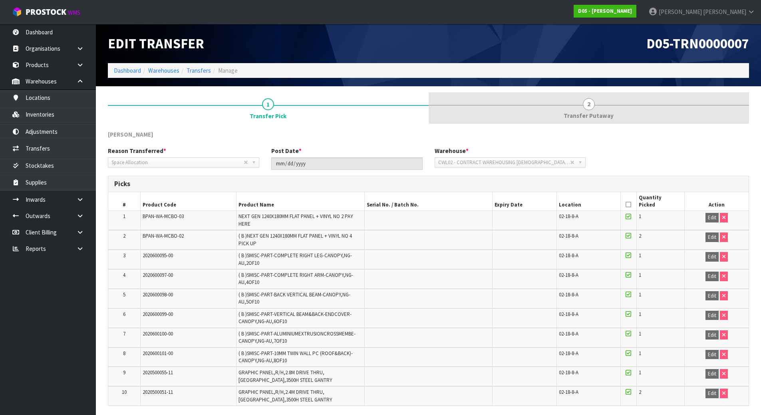
click at [568, 111] on span "Transfer Putaway" at bounding box center [588, 115] width 50 height 8
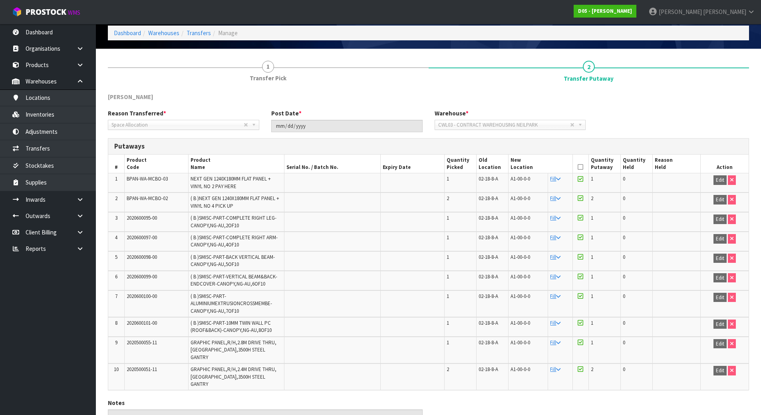
scroll to position [73, 0]
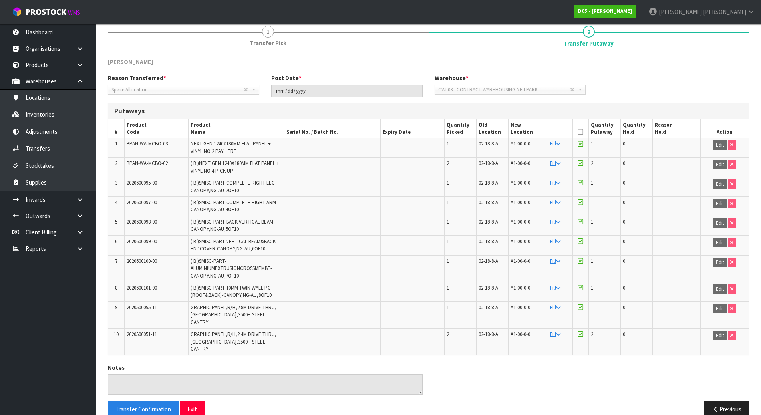
click at [176, 143] on td "BPAN-WA-MCBO-03" at bounding box center [156, 147] width 64 height 19
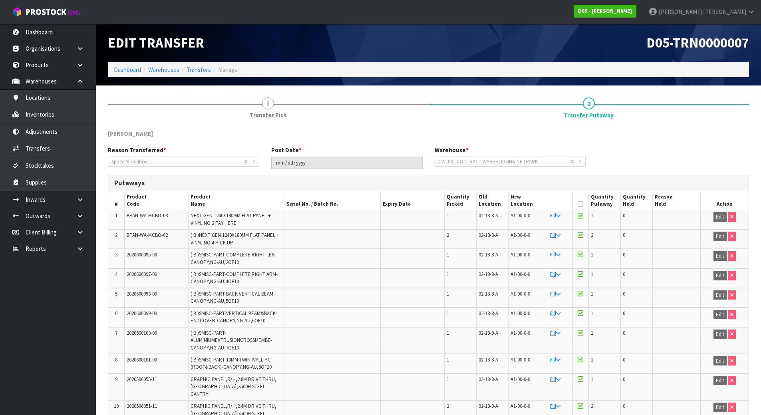
scroll to position [0, 0]
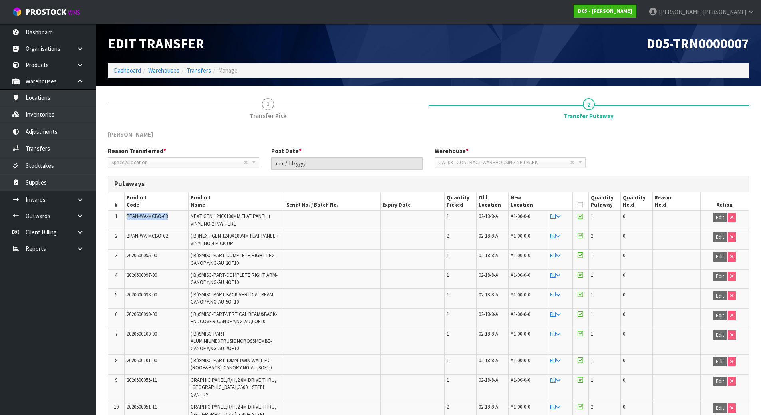
drag, startPoint x: 127, startPoint y: 216, endPoint x: 170, endPoint y: 215, distance: 43.5
click at [170, 215] on td "BPAN-WA-MCBO-03" at bounding box center [156, 220] width 64 height 19
copy span "BPAN-WA-MCBO-03"
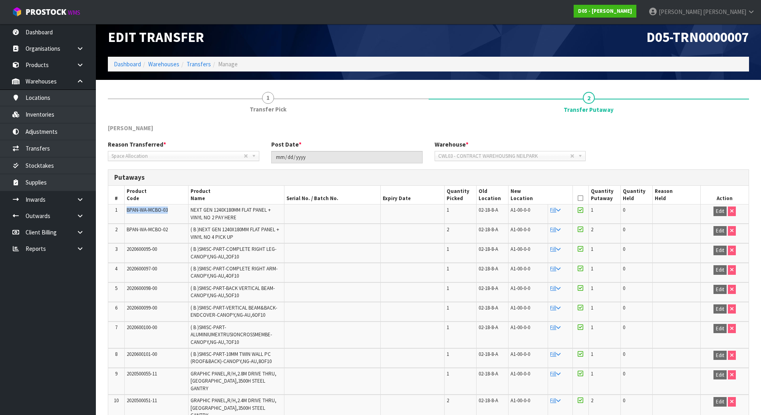
scroll to position [73, 0]
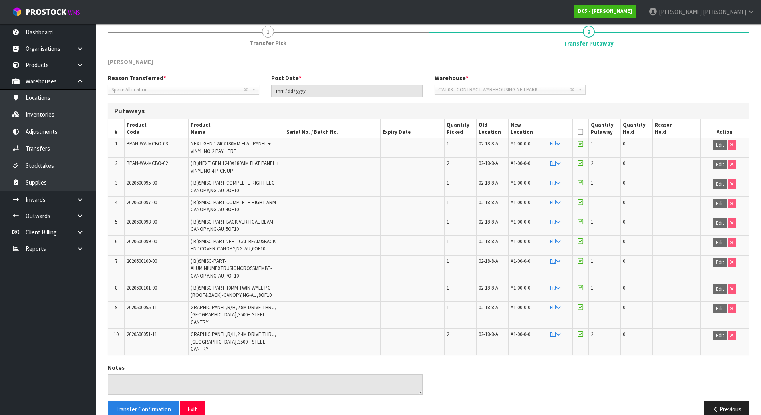
drag, startPoint x: 344, startPoint y: 264, endPoint x: 346, endPoint y: 274, distance: 10.6
click at [343, 264] on td at bounding box center [332, 268] width 96 height 27
click at [229, 328] on td "GRAPHIC PANEL,R/H,2.4M DRIVE THRU,NZ,3500H STEEL GANTRY" at bounding box center [236, 341] width 96 height 26
click at [262, 333] on td "GRAPHIC PANEL,R/H,2.4M DRIVE THRU,NZ,3500H STEEL GANTRY" at bounding box center [236, 341] width 96 height 26
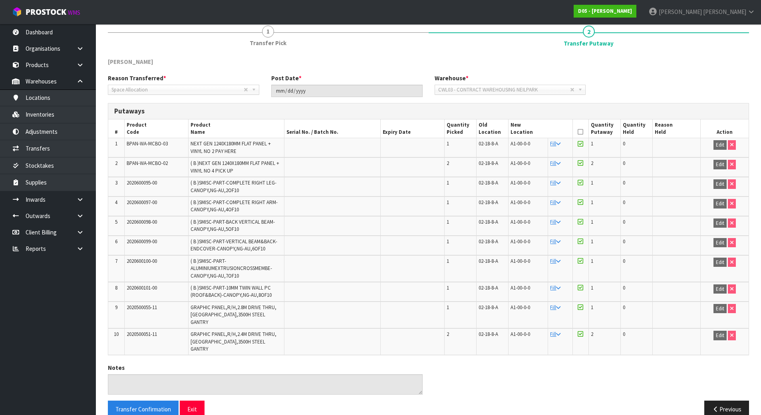
click at [254, 331] on span "GRAPHIC PANEL,R/H,2.4M DRIVE THRU,NZ,3500H STEEL GANTRY" at bounding box center [233, 342] width 86 height 22
drag, startPoint x: 196, startPoint y: 310, endPoint x: 224, endPoint y: 310, distance: 28.7
click at [197, 310] on span "GRAPHIC PANEL,R/H,2.8M DRIVE THRU,NZ,3500H STEEL GANTRY" at bounding box center [233, 315] width 86 height 22
drag, startPoint x: 218, startPoint y: 307, endPoint x: 267, endPoint y: 302, distance: 49.8
click at [267, 302] on td "GRAPHIC PANEL,R/H,2.8M DRIVE THRU,NZ,3500H STEEL GANTRY" at bounding box center [236, 314] width 96 height 27
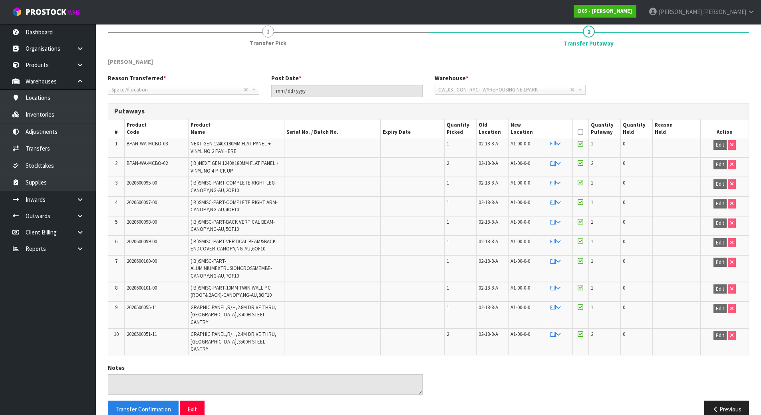
click at [215, 335] on span "GRAPHIC PANEL,R/H,2.4M DRIVE THRU,NZ,3500H STEEL GANTRY" at bounding box center [233, 342] width 86 height 22
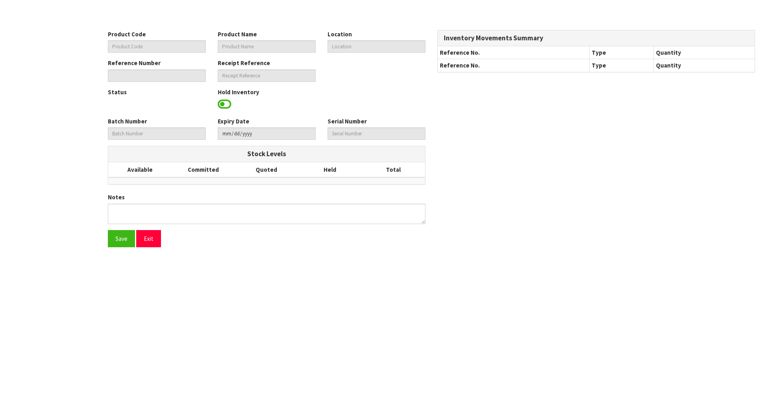
type input "BPAN-WA-MCBO-03"
type input "NEXT GEN 1240X180MM FLAT PANEL + VINYL NO 2 PAY HERE"
type input "A1-00-0-0"
type input "D05-IRY0000076"
type input "D05-REC0000006"
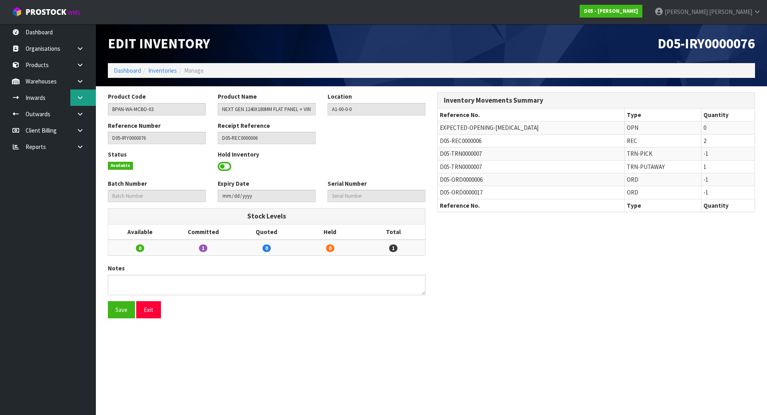
click at [79, 100] on icon at bounding box center [80, 98] width 8 height 6
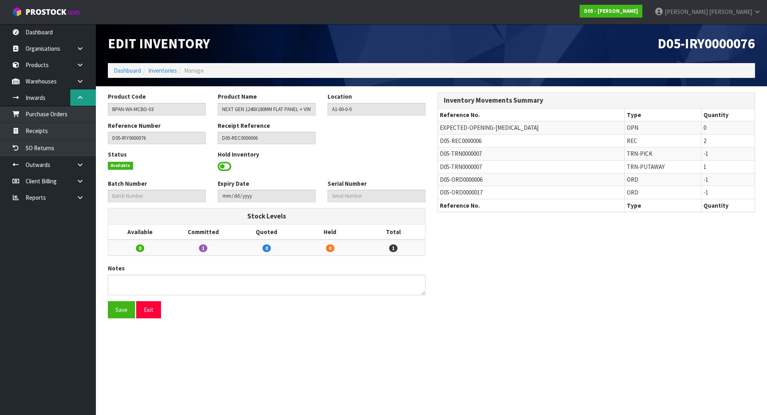
click at [80, 97] on icon at bounding box center [80, 98] width 8 height 6
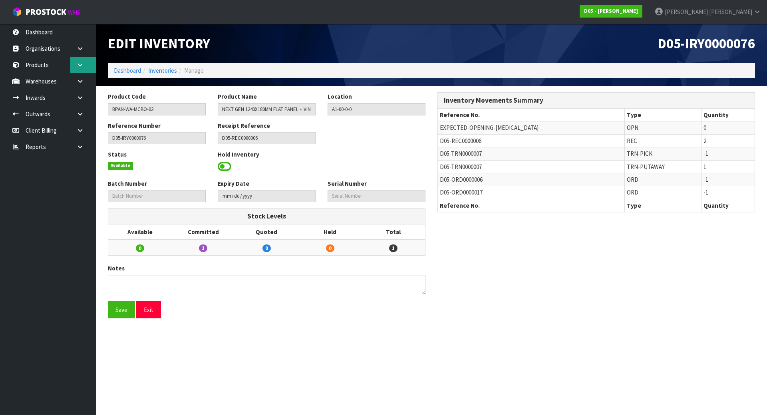
click at [80, 71] on link at bounding box center [83, 65] width 26 height 16
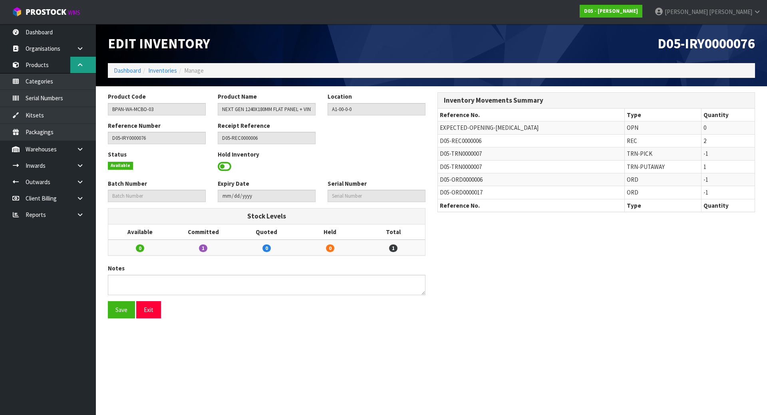
drag, startPoint x: 80, startPoint y: 71, endPoint x: 80, endPoint y: 81, distance: 9.6
click at [80, 72] on link at bounding box center [83, 65] width 26 height 16
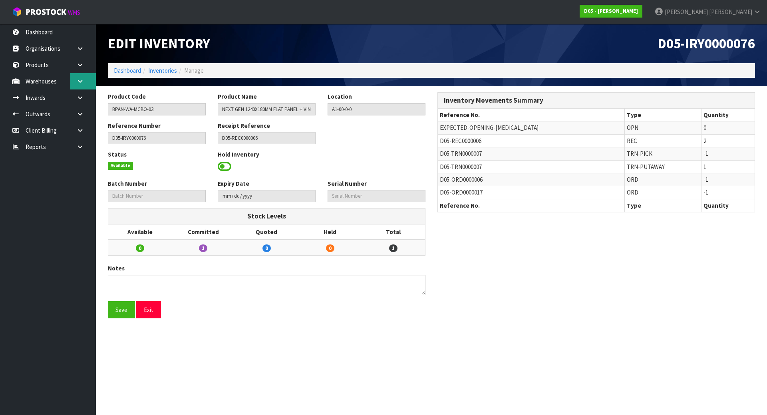
click at [80, 81] on ul "Dashboard Organisations Clients Consignees Carriers Products Categories Serial …" at bounding box center [48, 219] width 96 height 391
click at [80, 81] on icon at bounding box center [80, 81] width 8 height 6
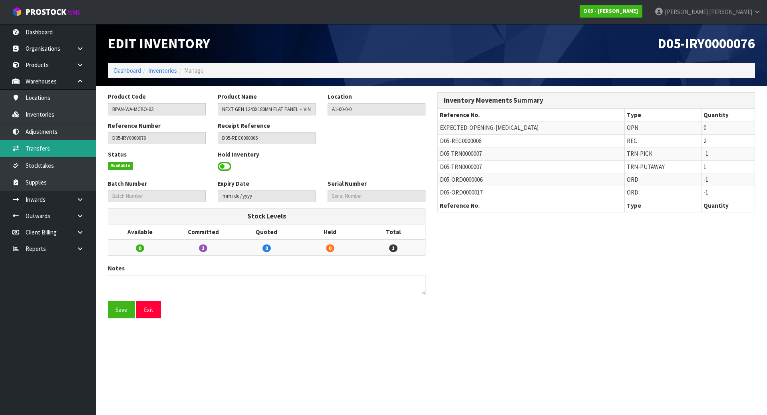
click at [56, 148] on link "Transfers" at bounding box center [48, 148] width 96 height 16
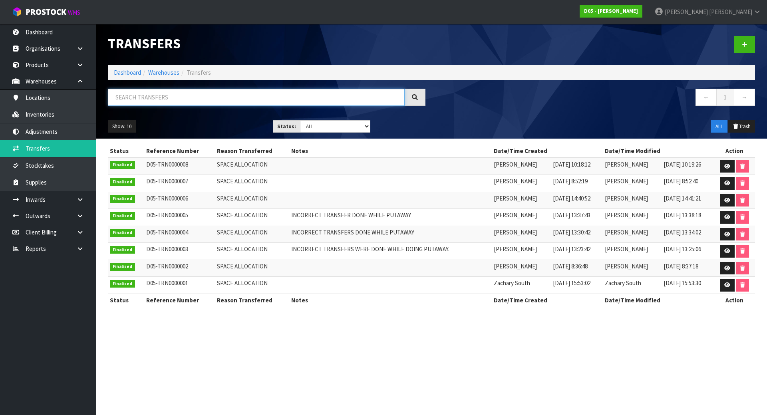
click at [221, 102] on input "text" at bounding box center [256, 97] width 297 height 17
paste input "D05-TRN0000007"
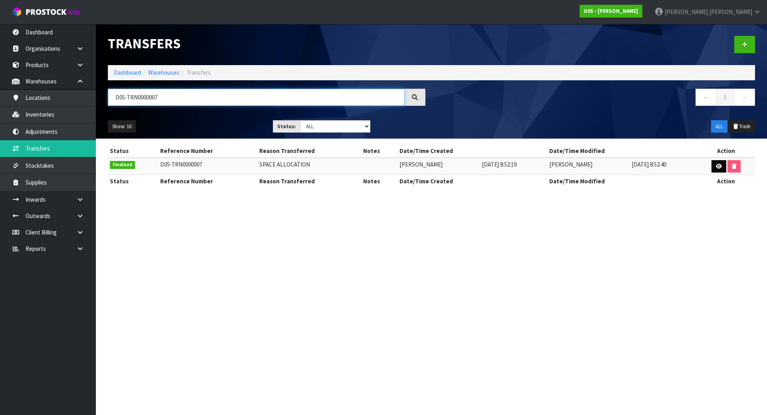
type input "D05-TRN0000007"
click at [719, 169] on link at bounding box center [718, 166] width 15 height 13
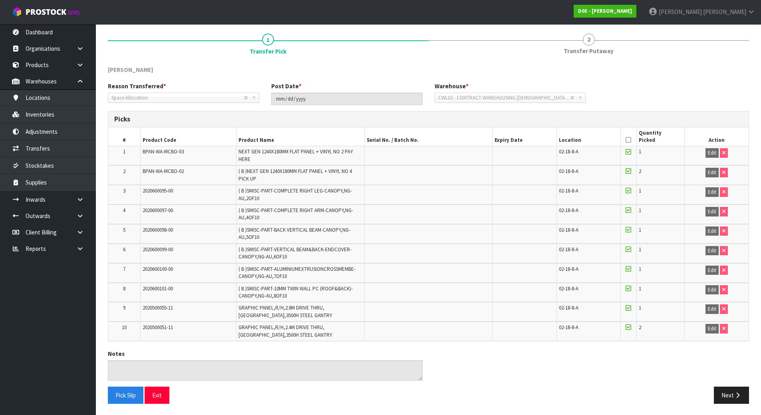
scroll to position [65, 0]
click at [420, 171] on td at bounding box center [428, 175] width 128 height 20
drag, startPoint x: 283, startPoint y: 153, endPoint x: 432, endPoint y: 153, distance: 148.9
click at [432, 153] on tr "1 BPAN-WA-MCBO-03 NEXT GEN 1240X180MM FLAT PANEL + VINYL NO 2 PAY HERE 02-18-8-…" at bounding box center [428, 154] width 640 height 19
click at [432, 153] on td at bounding box center [428, 154] width 128 height 19
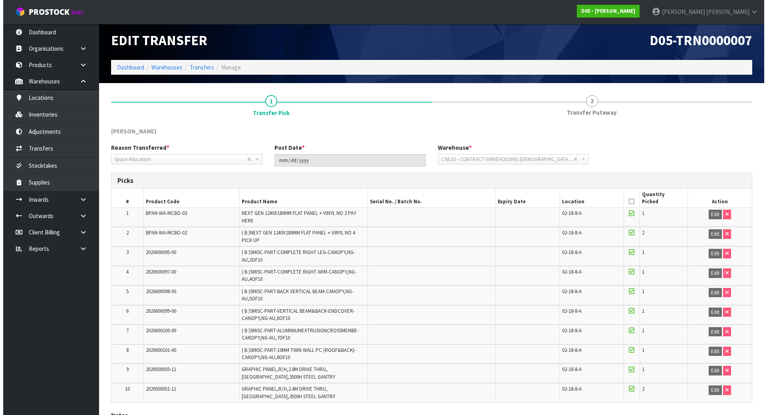
scroll to position [0, 0]
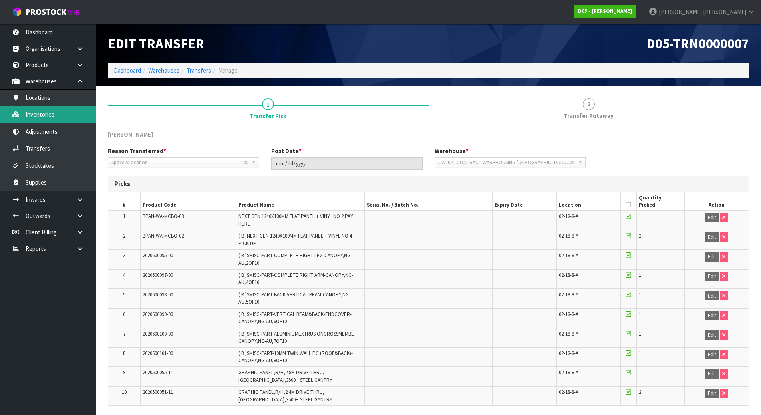
click at [44, 113] on link "Inventories" at bounding box center [48, 114] width 96 height 16
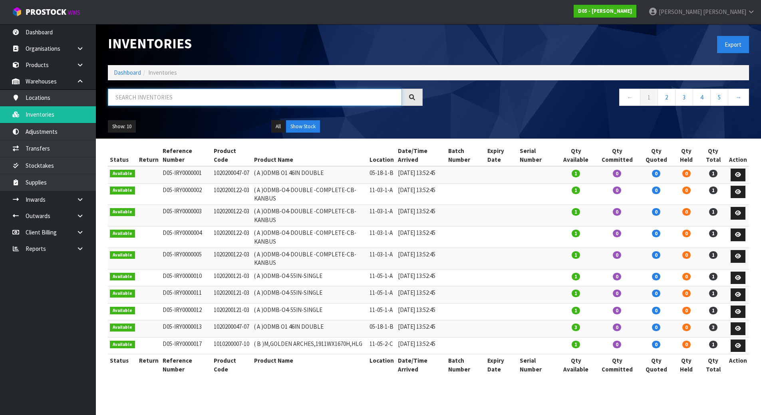
click at [323, 101] on input "text" at bounding box center [255, 97] width 294 height 17
paste input "BPAN-WA-MCBO-03"
type input "BPAN-WA-MCBO-03"
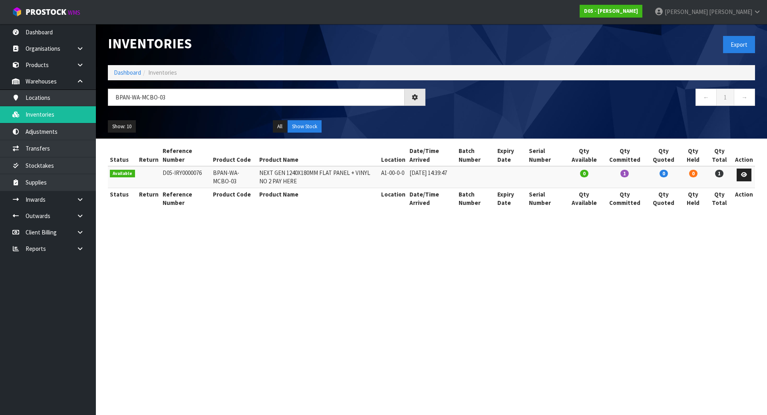
click at [349, 211] on div "Status Return Reference Number Product Code Product Name Location Date/Time Arr…" at bounding box center [431, 181] width 647 height 73
click at [359, 204] on th "Product Name" at bounding box center [318, 198] width 122 height 21
click at [322, 106] on div "BPAN-WA-MCBO-03" at bounding box center [266, 100] width 329 height 23
click at [324, 98] on input "BPAN-WA-MCBO-03" at bounding box center [256, 97] width 297 height 17
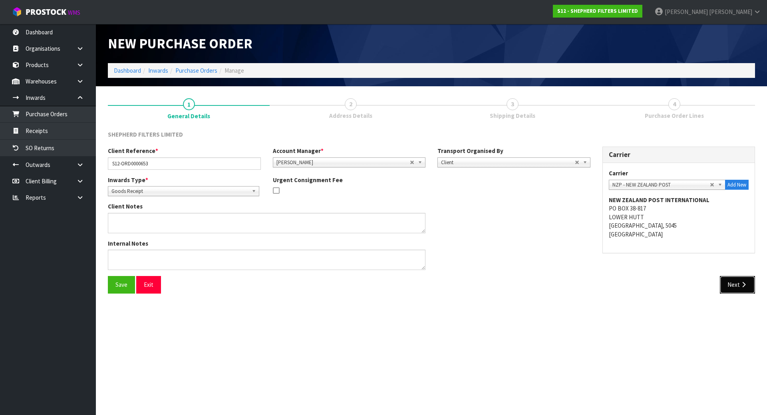
click at [736, 282] on button "Next" at bounding box center [737, 284] width 35 height 17
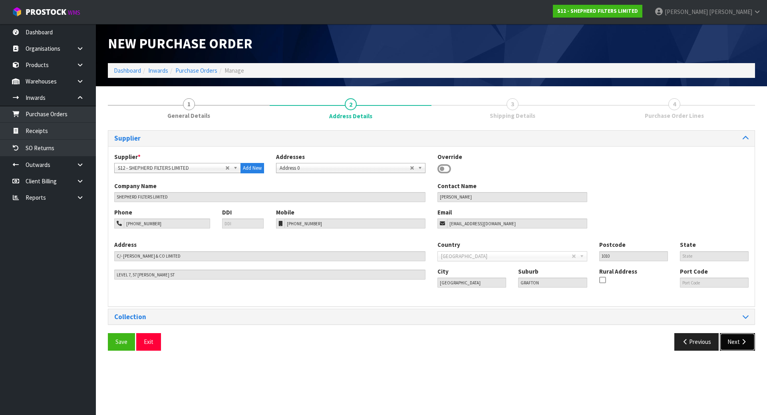
click at [733, 350] on button "Next" at bounding box center [737, 341] width 35 height 17
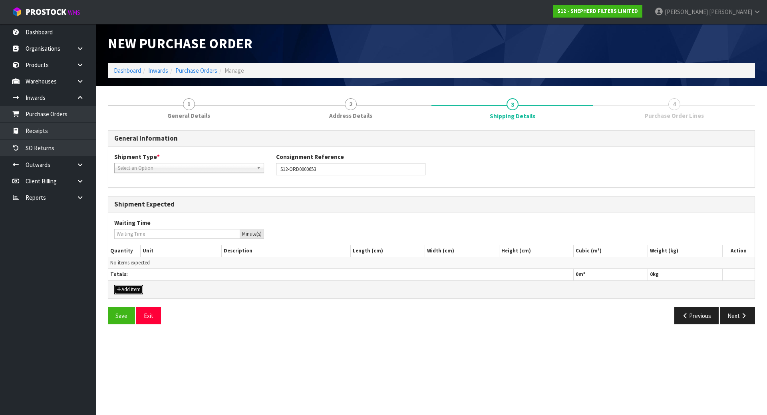
click at [117, 285] on button "Add Item" at bounding box center [128, 290] width 29 height 10
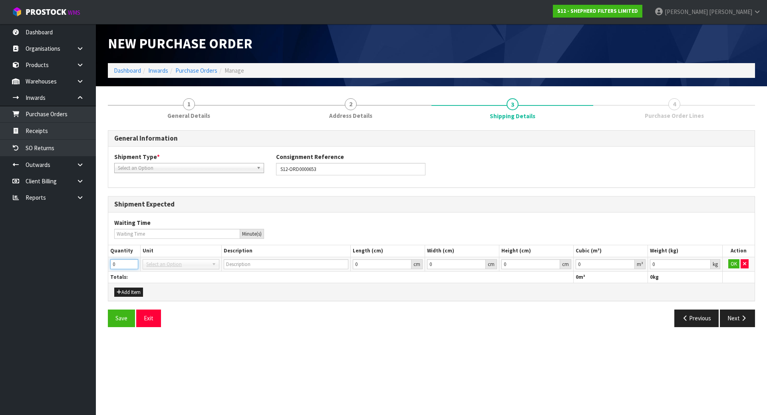
drag, startPoint x: 125, startPoint y: 270, endPoint x: 115, endPoint y: 268, distance: 9.3
click at [115, 268] on td "0" at bounding box center [124, 264] width 32 height 14
drag, startPoint x: 121, startPoint y: 261, endPoint x: 90, endPoint y: 264, distance: 31.3
click at [90, 264] on body "Toggle navigation ProStock WMS S12 - SHEPHERD FILTERS LIMITED [PERSON_NAME] Log…" at bounding box center [383, 207] width 767 height 415
click at [124, 260] on input "0" at bounding box center [124, 264] width 28 height 10
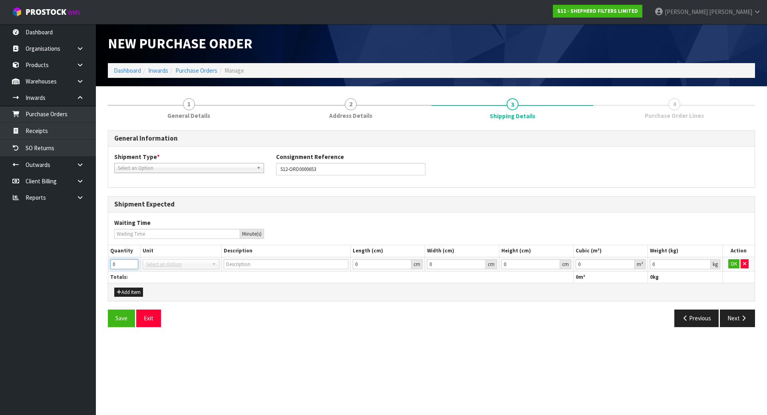
drag, startPoint x: 124, startPoint y: 260, endPoint x: 74, endPoint y: 264, distance: 50.5
click at [74, 264] on body "Toggle navigation ProStock WMS S12 - SHEPHERD FILTERS LIMITED [PERSON_NAME] Log…" at bounding box center [383, 207] width 767 height 415
type input "1"
click at [212, 272] on th "Totals:" at bounding box center [340, 277] width 465 height 12
click at [206, 267] on span "Select an Option" at bounding box center [177, 265] width 62 height 10
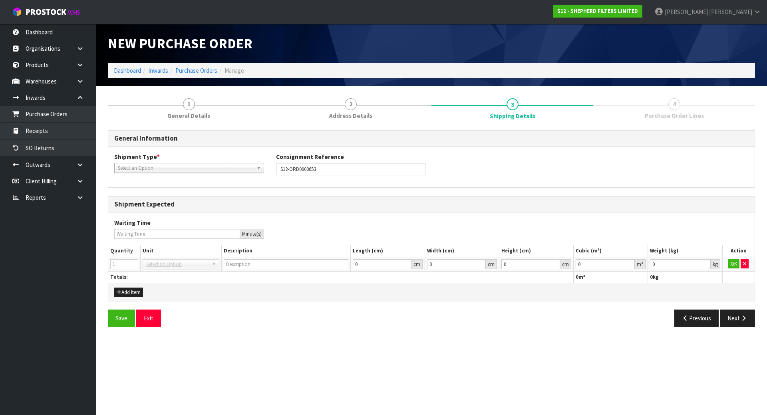
click at [210, 261] on link "Select an Option" at bounding box center [181, 264] width 76 height 10
click at [215, 268] on b at bounding box center [215, 264] width 7 height 9
click at [214, 268] on b at bounding box center [215, 264] width 7 height 9
click at [206, 266] on span "Select an Option" at bounding box center [177, 265] width 62 height 10
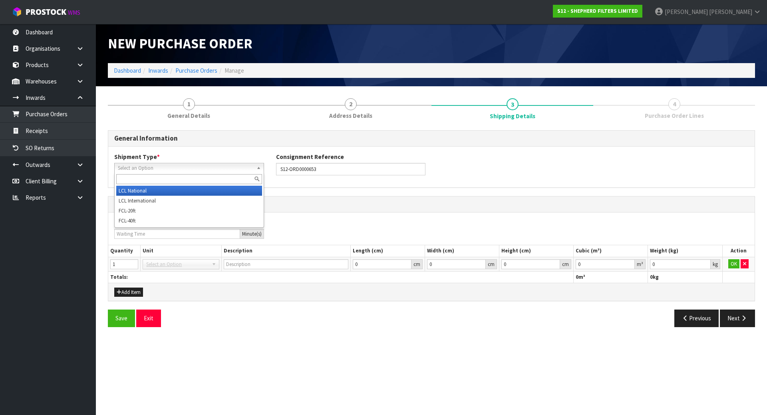
click at [226, 173] on div "Select an Option LCL National LCL International FCL-20ft FCL-40ft" at bounding box center [189, 168] width 150 height 10
click at [200, 191] on li "LCL National" at bounding box center [189, 191] width 146 height 10
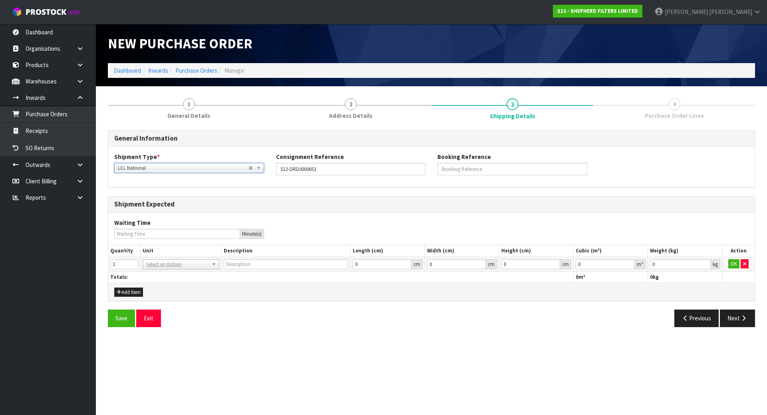
click at [278, 182] on div "Shipment Type * LCL National LCL International FCL-20ft FCL-40ft LCL National L…" at bounding box center [431, 167] width 646 height 41
type input "BAG"
click at [301, 295] on div "Add Item" at bounding box center [431, 292] width 646 height 18
click at [731, 261] on button "OK" at bounding box center [733, 264] width 11 height 10
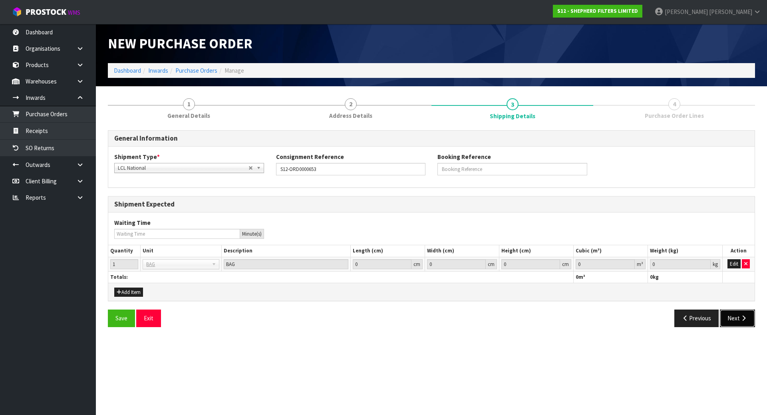
click at [730, 311] on button "Next" at bounding box center [737, 317] width 35 height 17
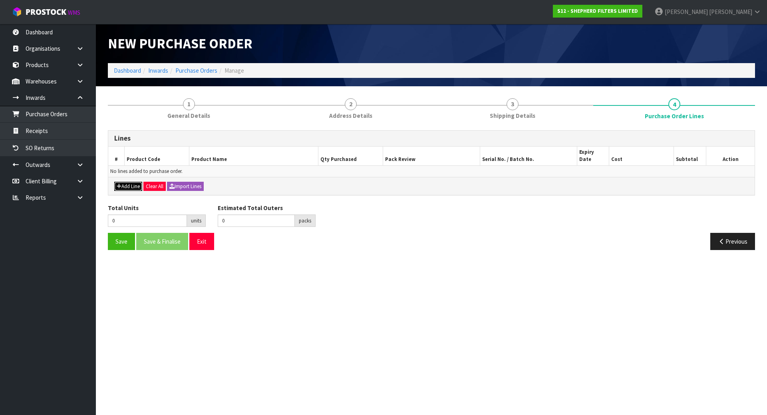
click at [128, 182] on button "Add Line" at bounding box center [128, 187] width 28 height 10
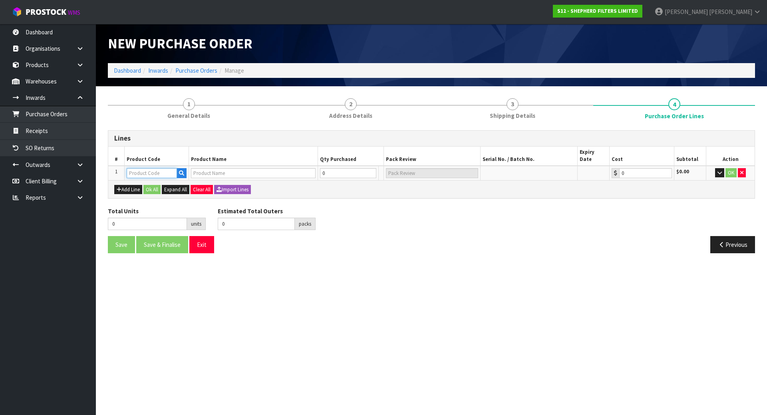
click at [133, 168] on input "text" at bounding box center [152, 173] width 50 height 10
click at [155, 168] on input "text" at bounding box center [152, 173] width 50 height 10
type input "COURIER SATCHELS (75X90CM)"
type input "SINGLE-PACK SATCHELS"
type input "0.00"
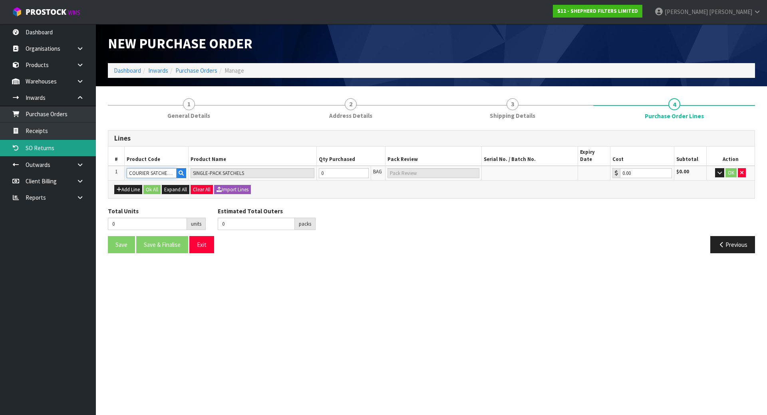
type input "COURIER SATCHELS (75X90CM)"
click at [453, 207] on div "Total Units 0 units Estimated Total Outers 0 packs Estimated Total Pallets pall…" at bounding box center [431, 221] width 659 height 29
click at [343, 168] on input "0" at bounding box center [344, 173] width 50 height 10
click at [466, 225] on div "Total Units 0 units Estimated Total Outers 0 packs Estimated Total Pallets pall…" at bounding box center [431, 221] width 659 height 29
click at [210, 168] on tr "1 COURIER SATCHELS (75X90CM) SINGLE-PACK SATCHELS 0 BAG 0.00 $0.00 OK" at bounding box center [431, 173] width 646 height 15
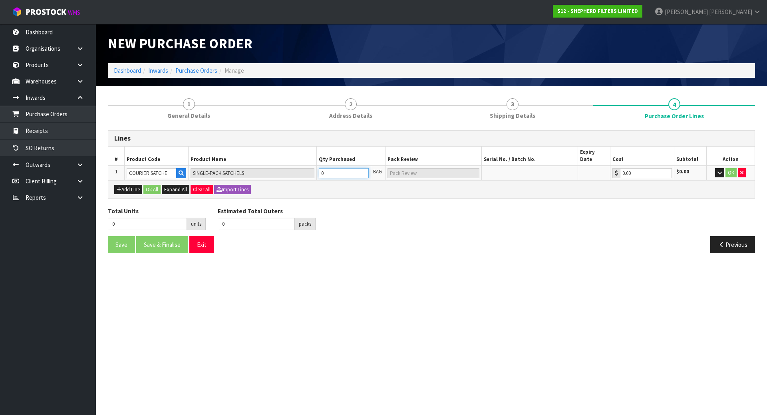
type input "1"
type input "1 BAG"
type input "1"
click at [468, 238] on div "Previous" at bounding box center [595, 244] width 329 height 17
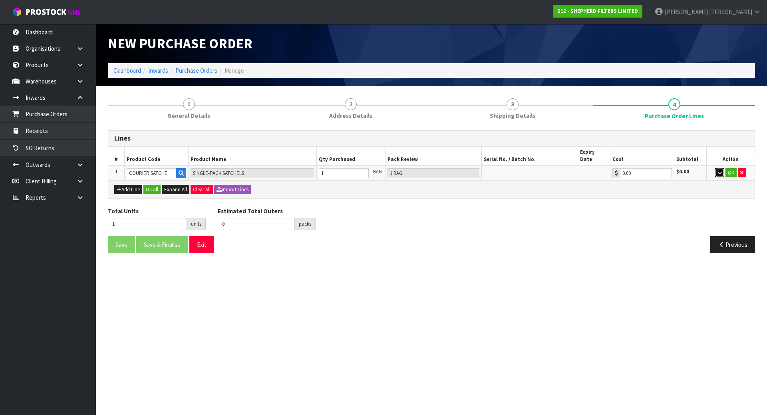
click at [717, 168] on button "button" at bounding box center [719, 173] width 9 height 10
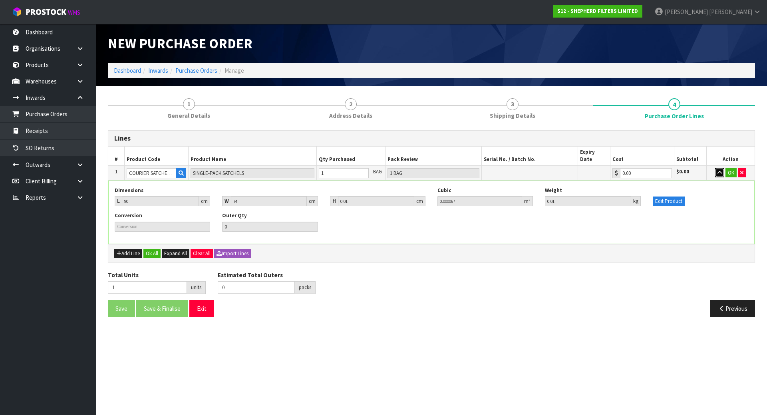
click at [717, 170] on icon "button" at bounding box center [719, 172] width 4 height 5
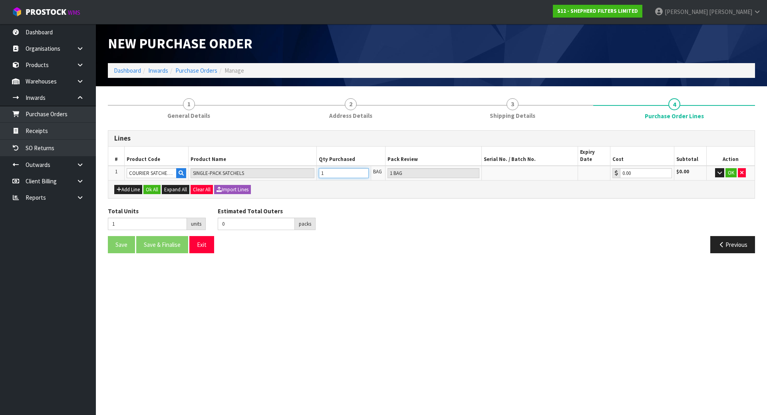
click at [345, 168] on input "1" at bounding box center [344, 173] width 50 height 10
click at [249, 166] on tr "1 COURIER SATCHELS (75X90CM) SINGLE-PACK SATCHELS 1 BAG 1 BAG 0.00 $0.00 OK" at bounding box center [431, 173] width 646 height 15
type input "9"
type input "9 BAG"
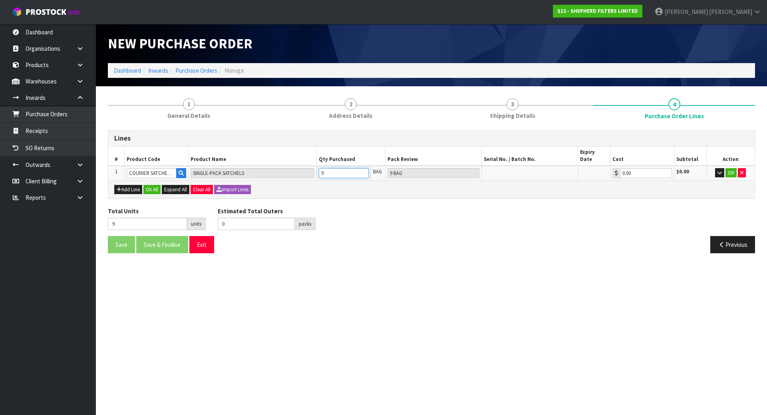
type input "98"
type input "98 BAG"
type input "98"
click at [503, 275] on section "New Purchase Order Dashboard Inwards Purchase Orders Manage 1 General Details 2…" at bounding box center [383, 207] width 767 height 415
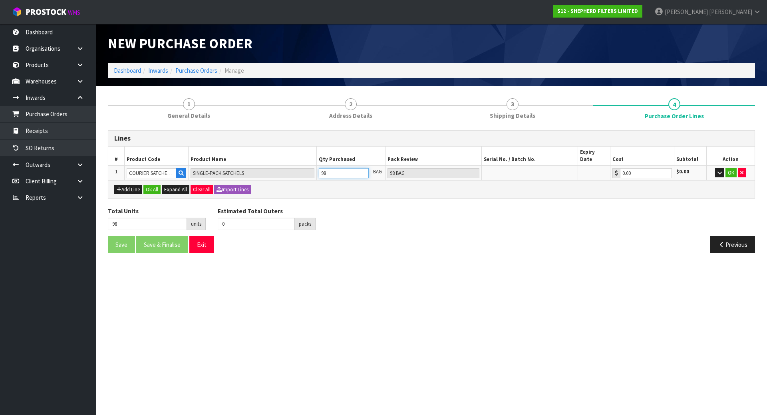
drag, startPoint x: 335, startPoint y: 165, endPoint x: 274, endPoint y: 160, distance: 61.7
click at [274, 166] on tr "1 COURIER SATCHELS (75X90CM) SINGLE-PACK SATCHELS 98 BAG 98 BAG 0.00 $0.00 OK" at bounding box center [431, 173] width 646 height 15
type input "0"
type input "1"
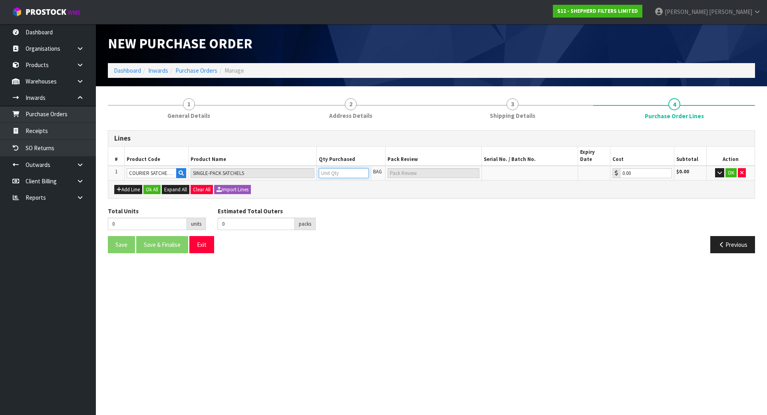
type input "1"
type input "1 BAG"
type input "10"
type input "10 BAG"
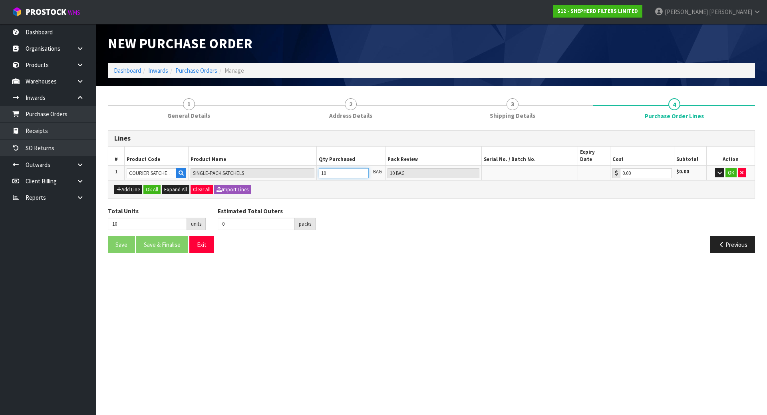
type input "100"
type input "100 BAG"
type input "100"
click at [729, 168] on button "OK" at bounding box center [730, 173] width 11 height 10
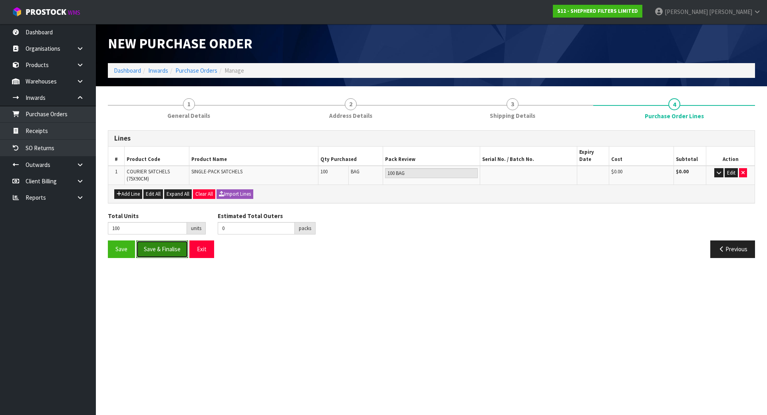
click at [144, 244] on button "Save & Finalise" at bounding box center [162, 248] width 52 height 17
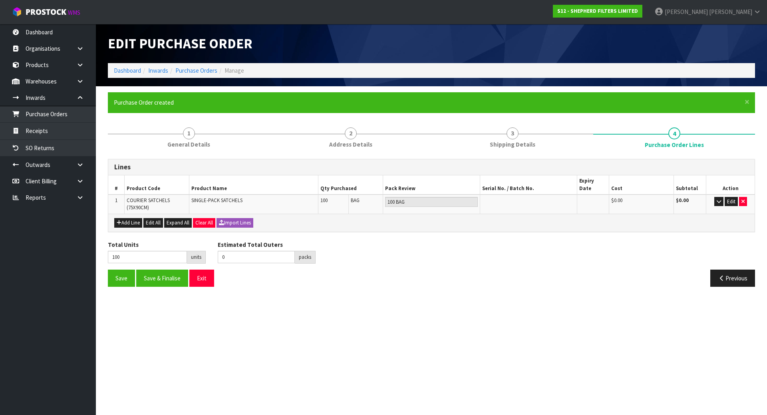
type input "0"
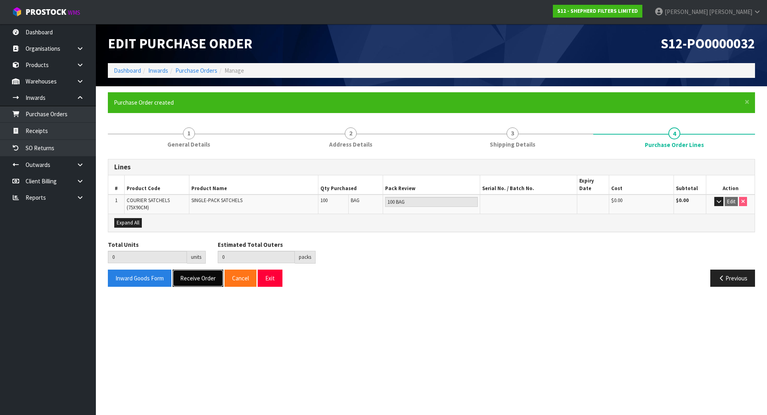
click at [187, 275] on button "Receive Order" at bounding box center [197, 278] width 51 height 17
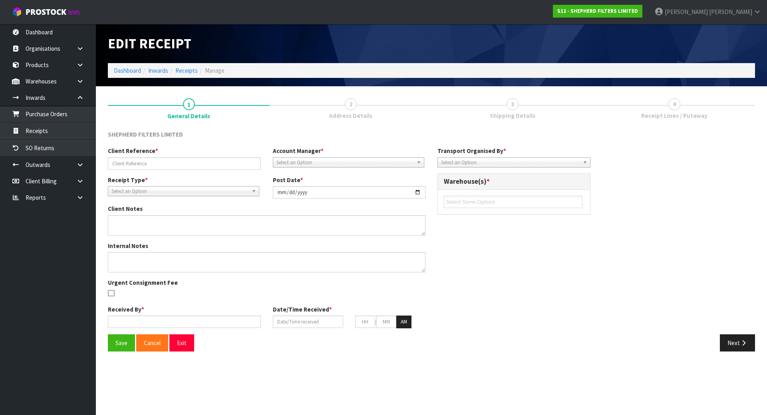
type input "S12-ORD0000653"
type input "[DATE]"
type input "[PERSON_NAME]"
type input "[DATE]"
type input "02"
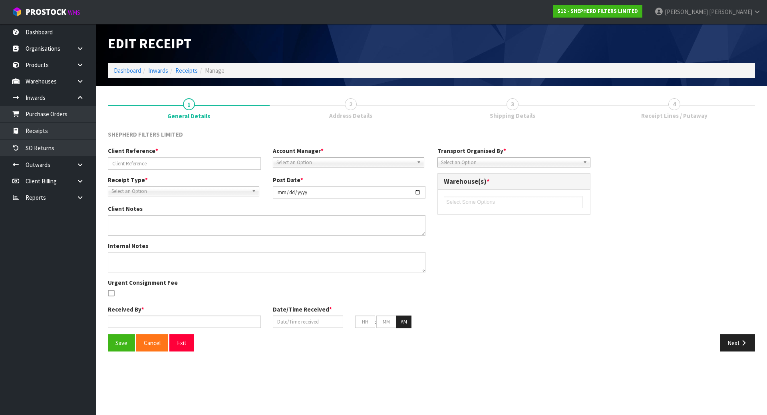
type input "06"
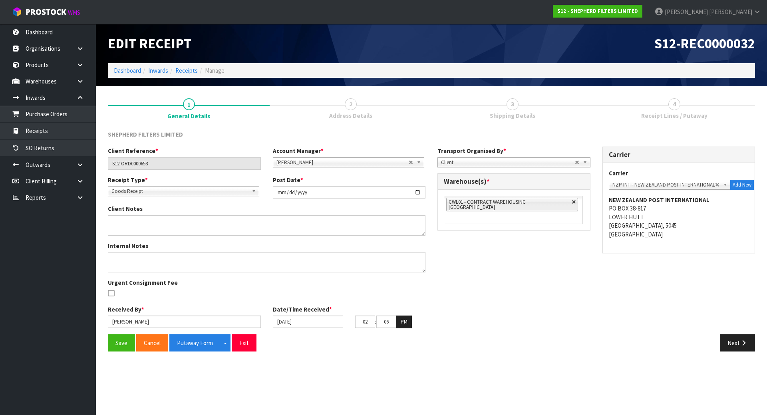
click at [571, 202] on link at bounding box center [573, 202] width 5 height 5
type input "Select Some Options"
click at [559, 203] on ul at bounding box center [513, 202] width 139 height 12
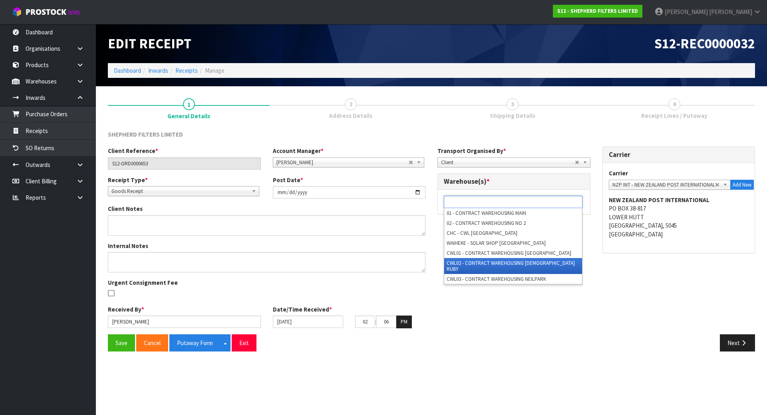
click at [503, 264] on li "CWL02 - CONTRACT WAREHOUSING [DEMOGRAPHIC_DATA] RUBY" at bounding box center [513, 266] width 138 height 16
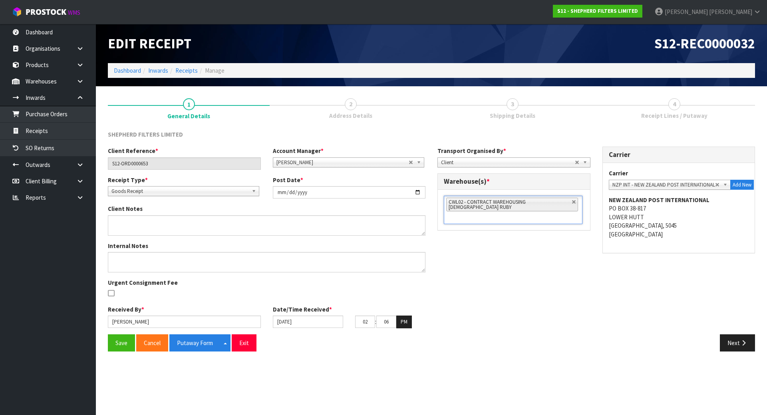
click at [472, 244] on div "Client Reference * S12-ORD0000653 Account Manager * [PERSON_NAME] [PERSON_NAME]…" at bounding box center [431, 240] width 659 height 187
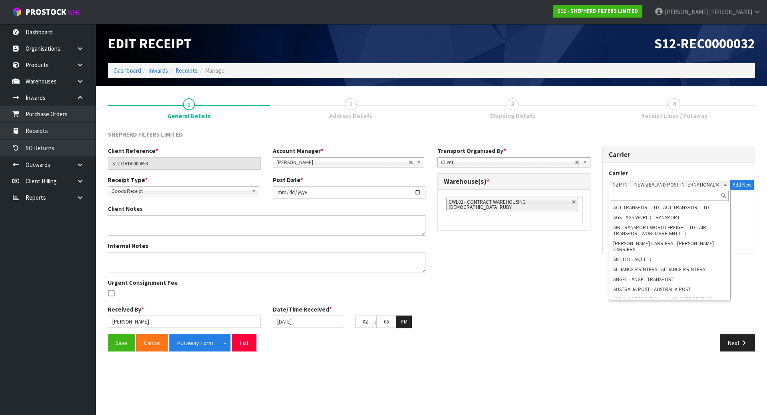
scroll to position [934, 0]
click at [682, 188] on span "NZP INT - NEW ZEALAND POST INTERNATIONAL" at bounding box center [663, 185] width 103 height 10
click at [670, 296] on li "NZP - NEW ZEALAND POST" at bounding box center [669, 301] width 118 height 10
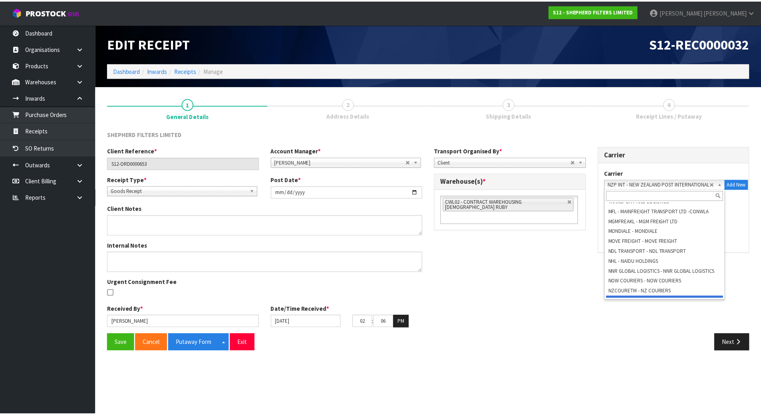
scroll to position [952, 0]
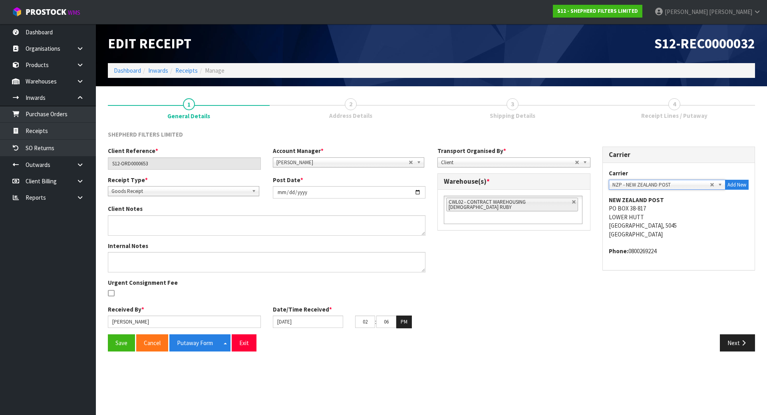
click at [660, 279] on div "Client Reference * S12-ORD0000653 Account Manager * [PERSON_NAME] [PERSON_NAME]…" at bounding box center [431, 240] width 659 height 187
click at [734, 342] on button "Next" at bounding box center [737, 342] width 35 height 17
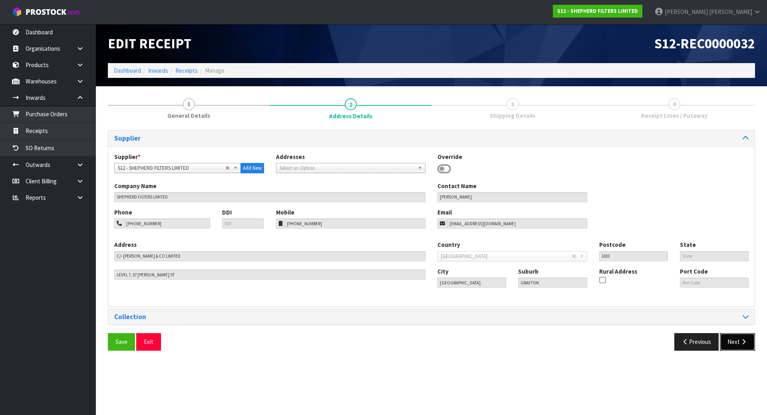
click at [740, 339] on icon "button" at bounding box center [743, 342] width 8 height 6
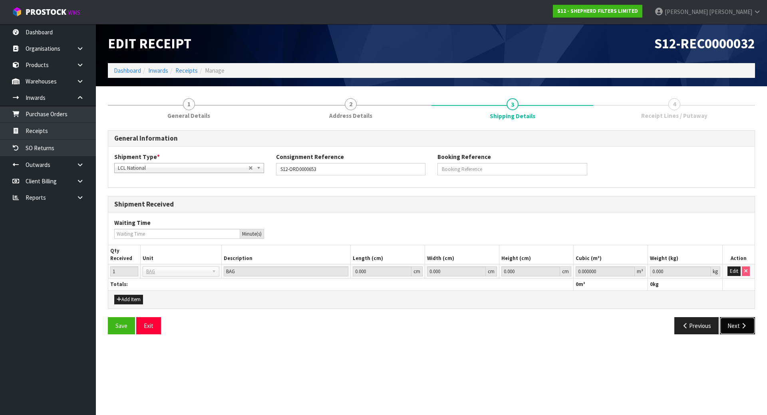
click at [734, 324] on button "Next" at bounding box center [737, 325] width 35 height 17
click at [741, 273] on td "Edit" at bounding box center [738, 271] width 32 height 14
click at [735, 270] on button "Edit" at bounding box center [733, 271] width 13 height 10
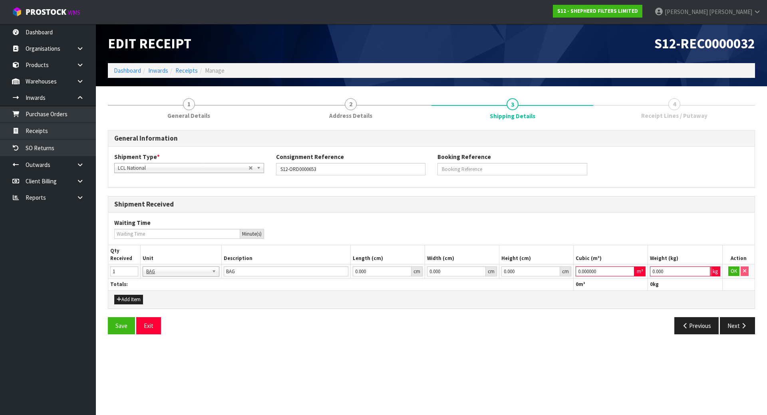
drag, startPoint x: 676, startPoint y: 272, endPoint x: 568, endPoint y: 274, distance: 108.2
click at [584, 274] on tr "1 BAG BAR BSK BIN BTL BOX BDL CAB CGE CTN CSE COI CRA CRT CBE CYL DRM JAR MTR P…" at bounding box center [431, 271] width 646 height 14
type input "1"
drag, startPoint x: 607, startPoint y: 274, endPoint x: 542, endPoint y: 274, distance: 64.7
click at [544, 274] on tr "1 BAG BAR BSK BIN BTL BOX BDL CAB CGE CTN CSE COI CRA CRT CBE CYL DRM JAR MTR P…" at bounding box center [431, 271] width 646 height 14
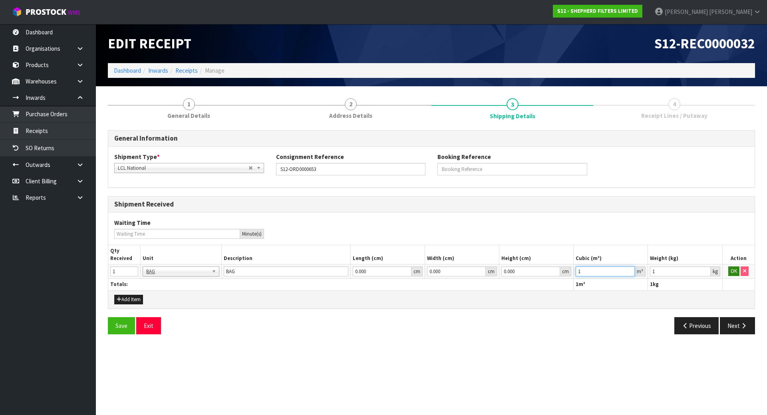
type input "1"
click at [731, 272] on button "OK" at bounding box center [733, 271] width 11 height 10
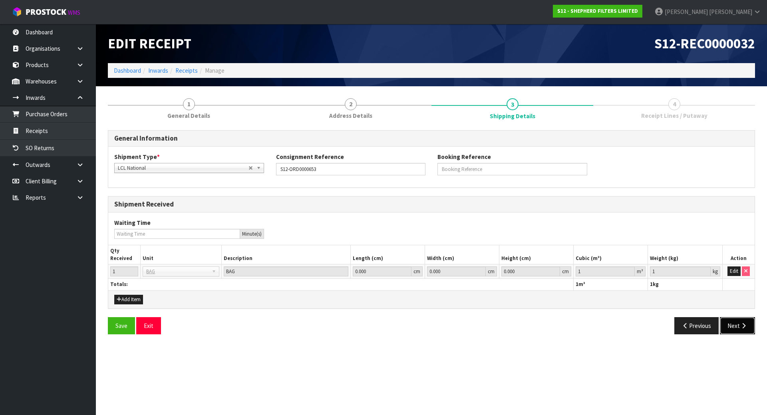
click at [735, 325] on button "Next" at bounding box center [737, 325] width 35 height 17
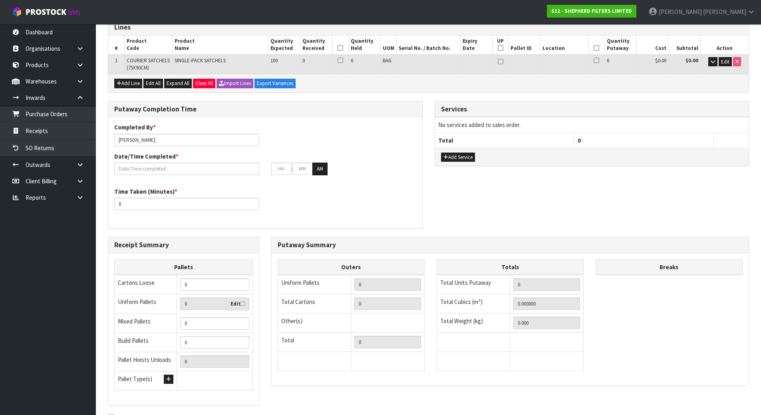
scroll to position [120, 0]
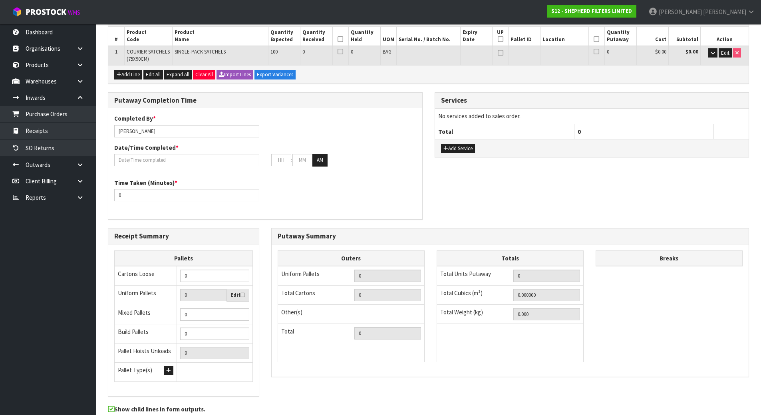
click at [438, 190] on div "Putaway Completion Time Completed By * [PERSON_NAME] Date/Time Completed * : : …" at bounding box center [428, 160] width 653 height 136
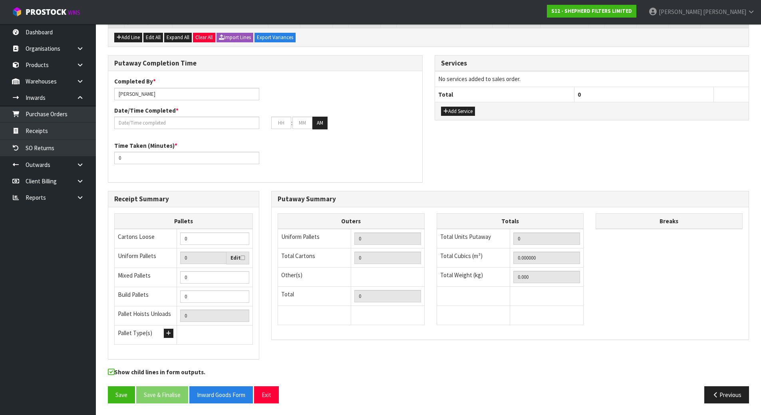
scroll to position [157, 0]
click at [118, 392] on button "Save" at bounding box center [121, 394] width 27 height 17
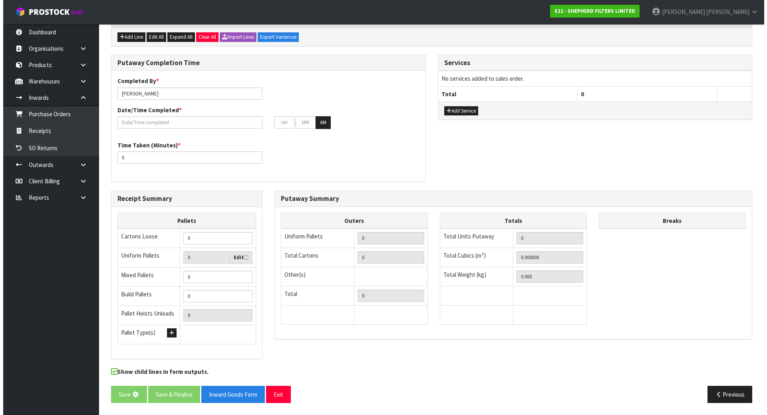
scroll to position [0, 0]
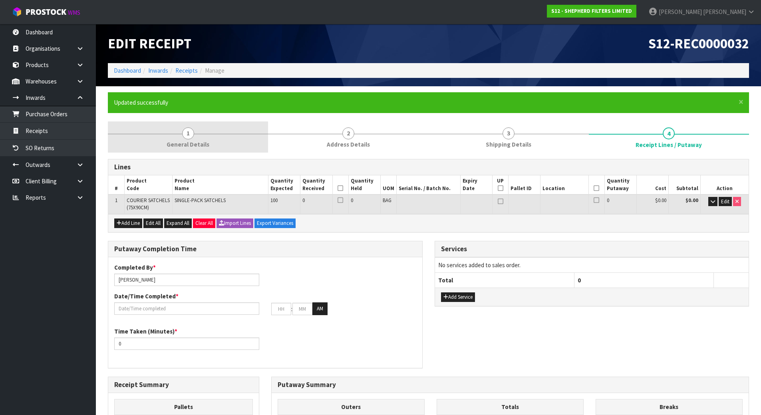
click at [184, 129] on span "1" at bounding box center [188, 133] width 12 height 12
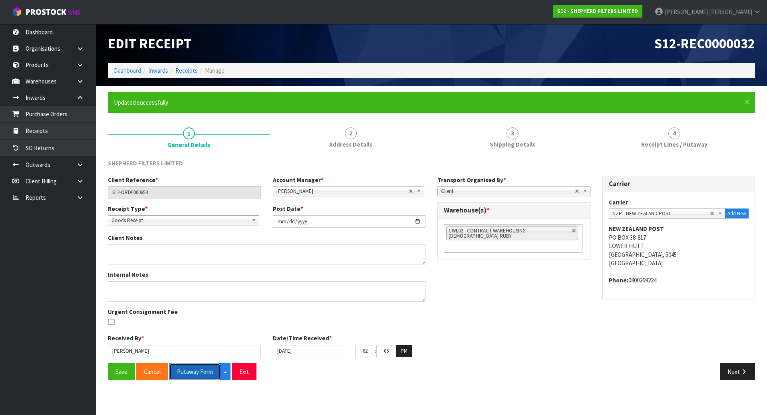
click at [189, 373] on button "Putaway Form" at bounding box center [194, 371] width 51 height 17
click at [604, 35] on div "S12-REC0000032" at bounding box center [595, 43] width 329 height 39
